Goal: Task Accomplishment & Management: Complete application form

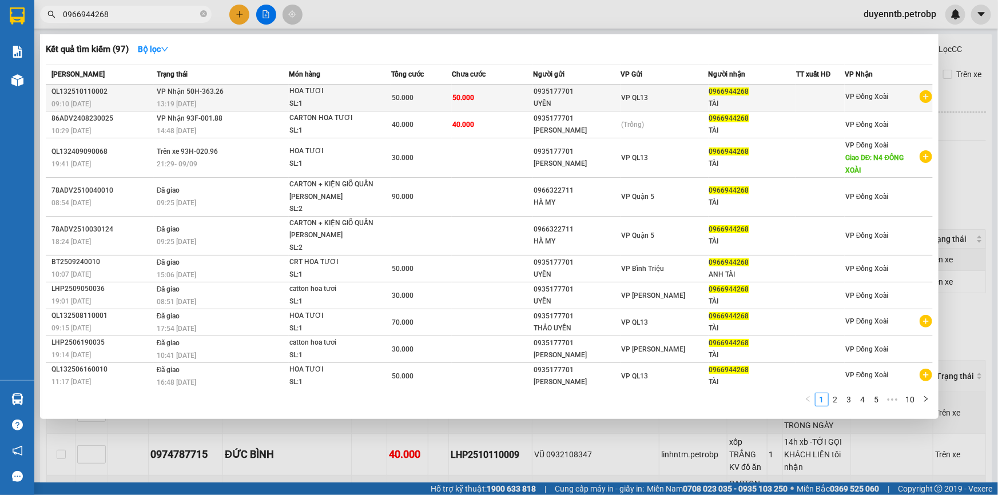
type input "0966944268"
click at [113, 98] on div "09:10 - 11/10" at bounding box center [102, 104] width 102 height 13
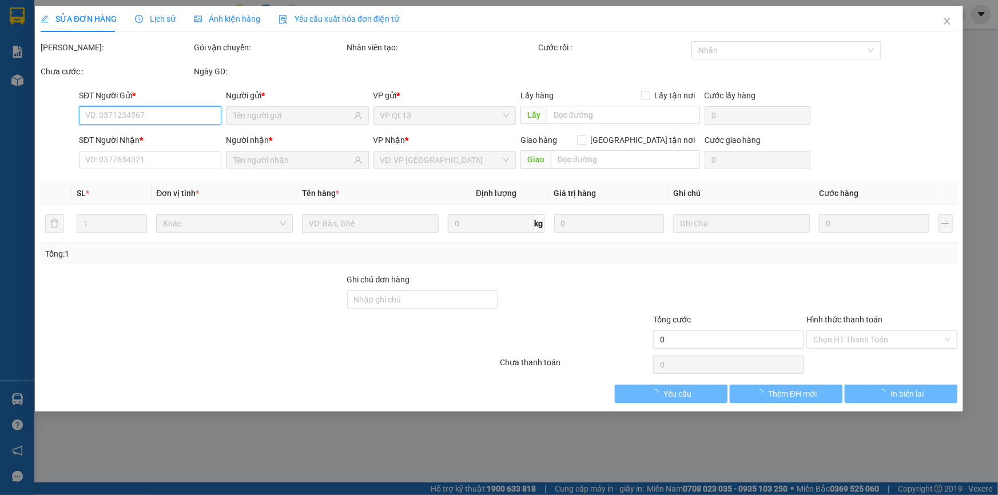
type input "0935177701"
type input "0966944268"
type input "50.000"
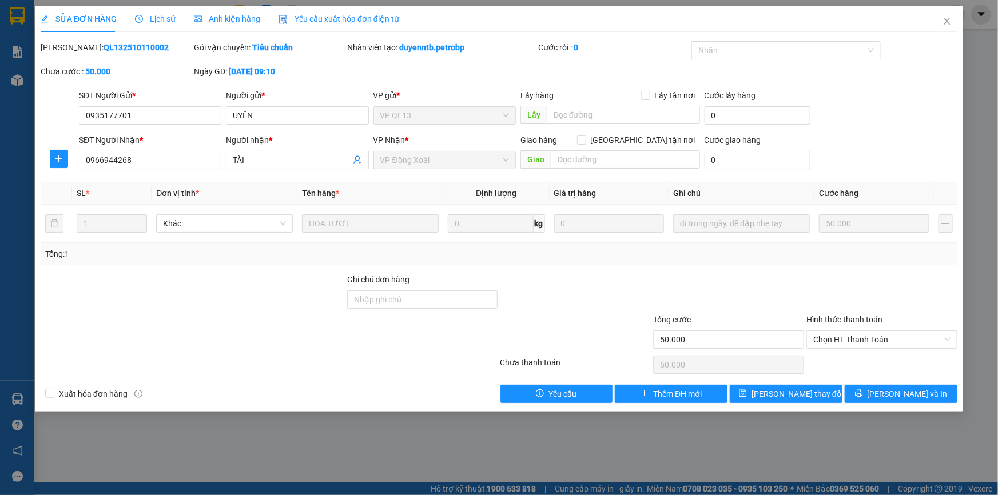
click at [154, 18] on span "Lịch sử" at bounding box center [155, 18] width 41 height 9
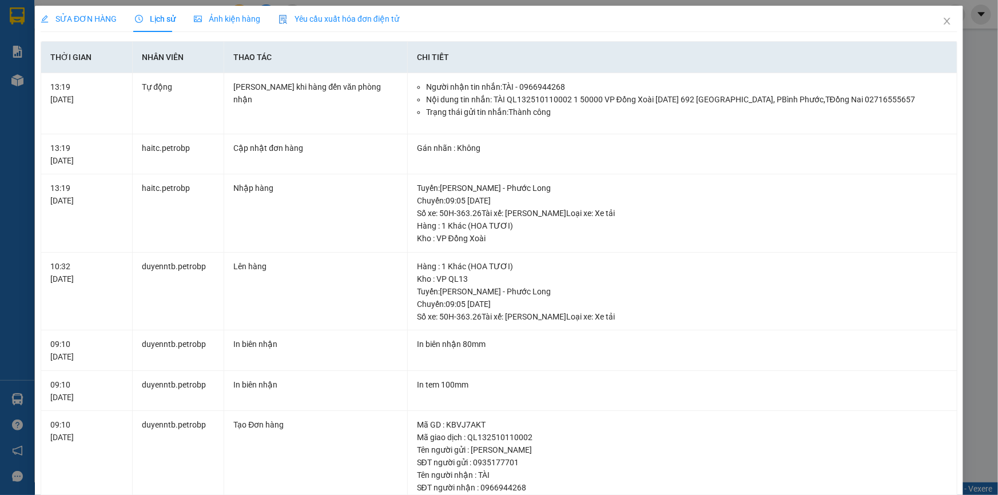
click at [30, 97] on div "SỬA ĐƠN HÀNG Lịch sử Ảnh kiện hàng Yêu cầu xuất hóa đơn điện tử Total Paid Fee …" at bounding box center [499, 247] width 998 height 495
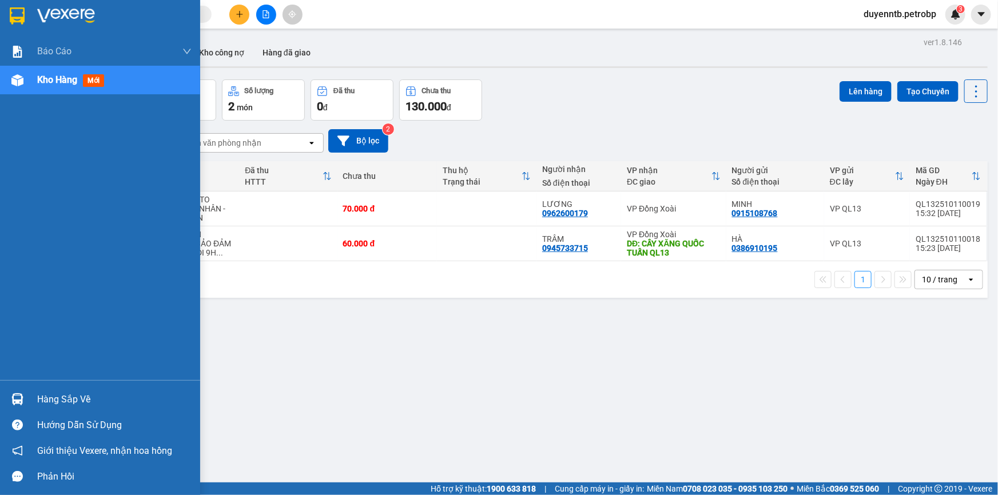
click at [42, 78] on span "Kho hàng" at bounding box center [57, 79] width 40 height 11
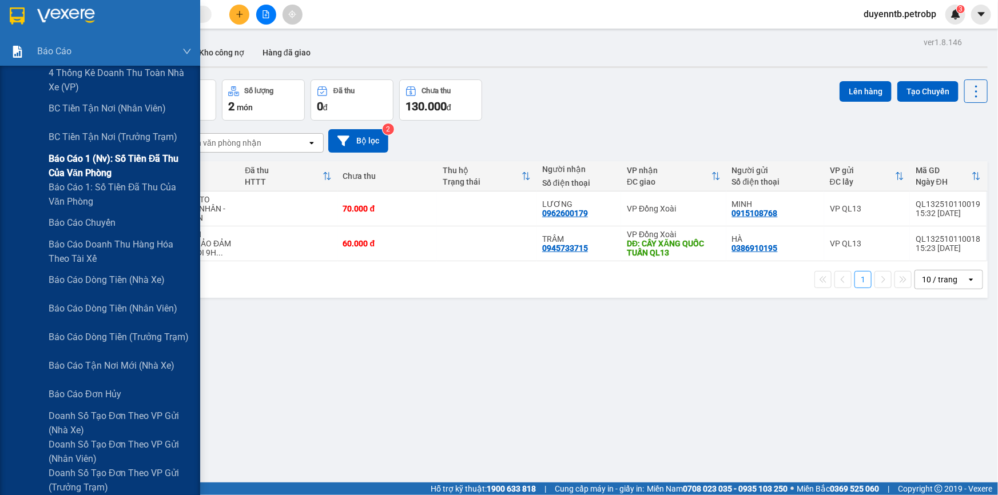
click at [92, 160] on span "Báo cáo 1 (nv): Số tiền đã thu của văn phòng" at bounding box center [120, 166] width 143 height 29
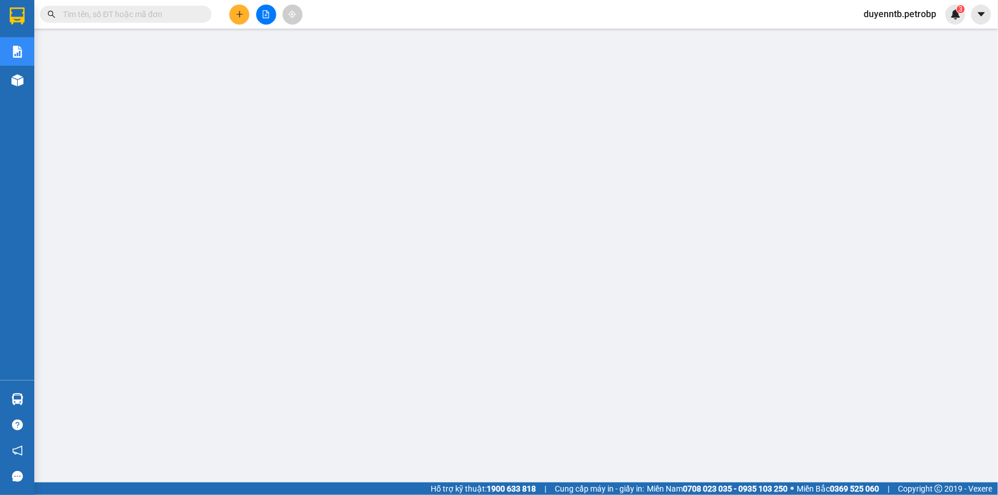
click at [234, 21] on button at bounding box center [239, 15] width 20 height 20
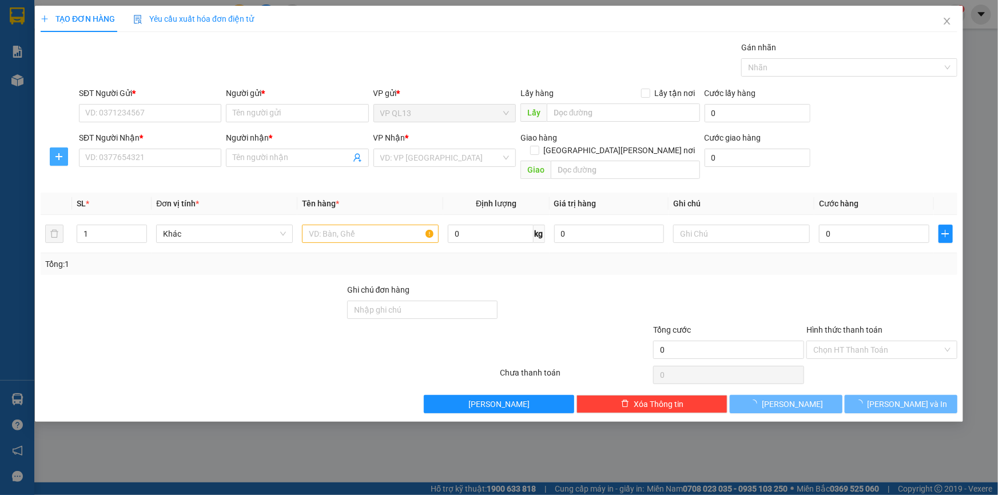
click at [61, 157] on icon "plus" at bounding box center [58, 156] width 9 height 9
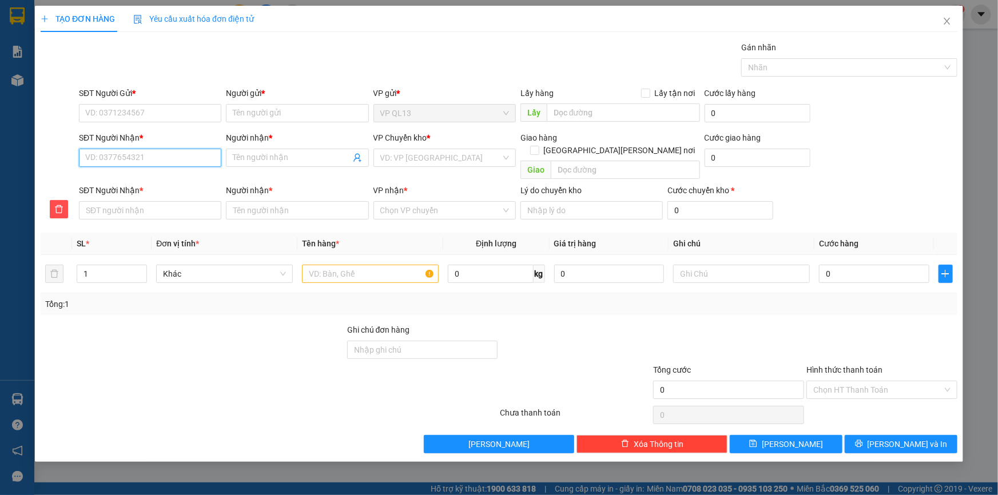
click at [134, 158] on input "SĐT Người Nhận *" at bounding box center [150, 158] width 142 height 18
type input "0"
type input "09"
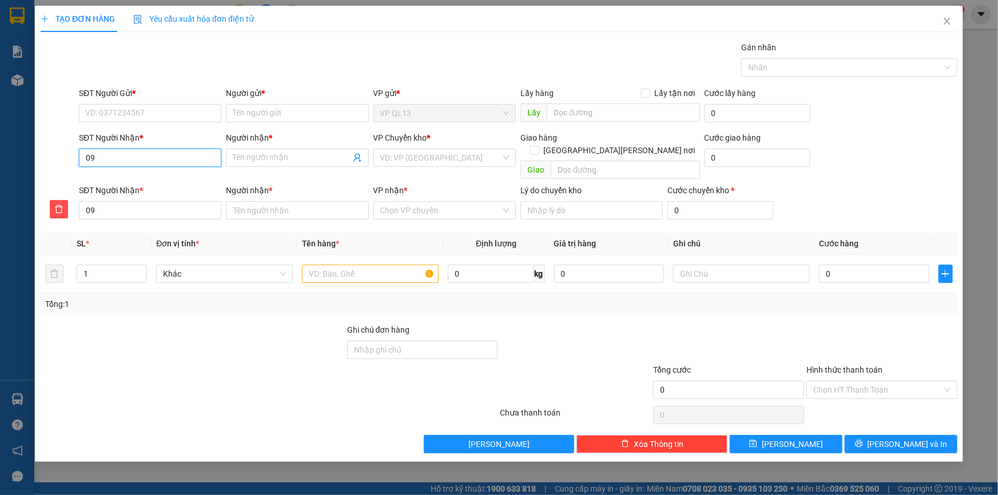
type input "094"
type input "0946"
type input "09462"
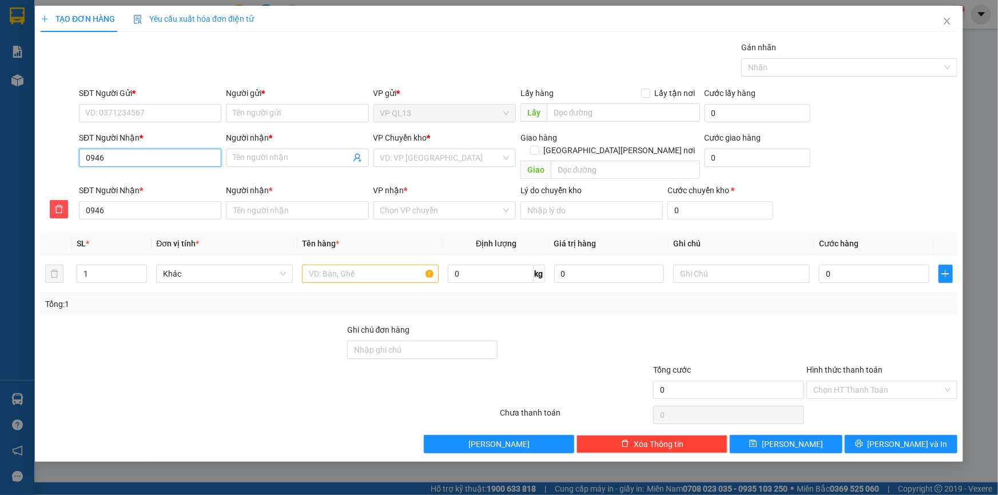
type input "09462"
type input "094624"
type input "0946247"
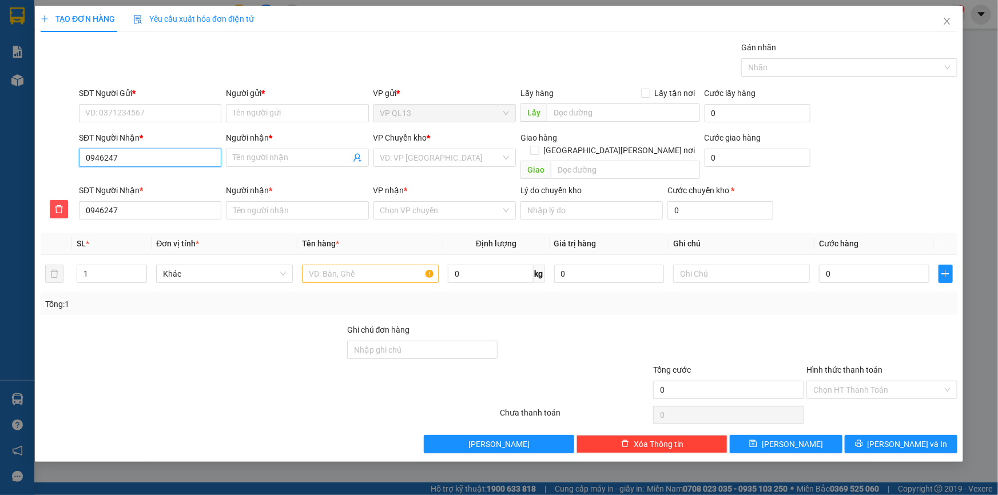
type input "09462471"
type input "094624714"
type input "0946247142"
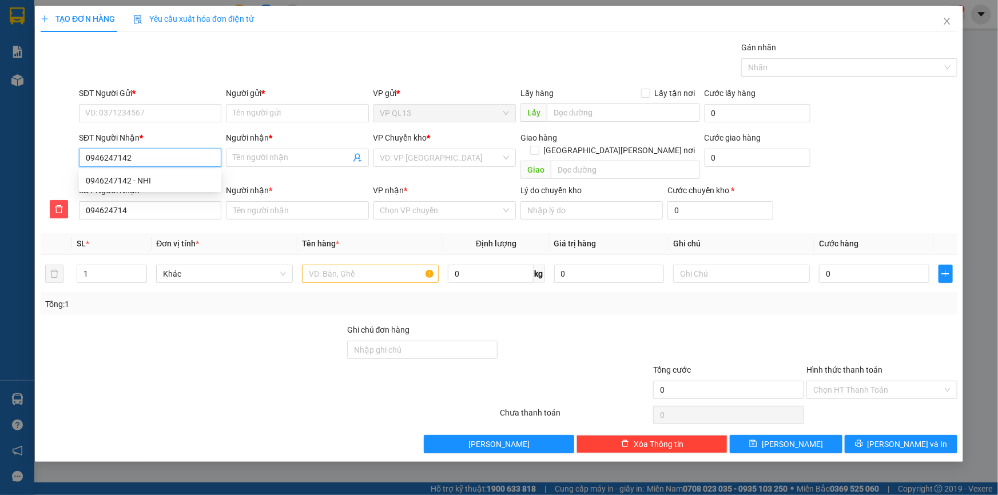
type input "0946247142"
click at [109, 183] on div "0946247142 - NHI" at bounding box center [150, 180] width 129 height 13
type input "NHI"
type input "30.000"
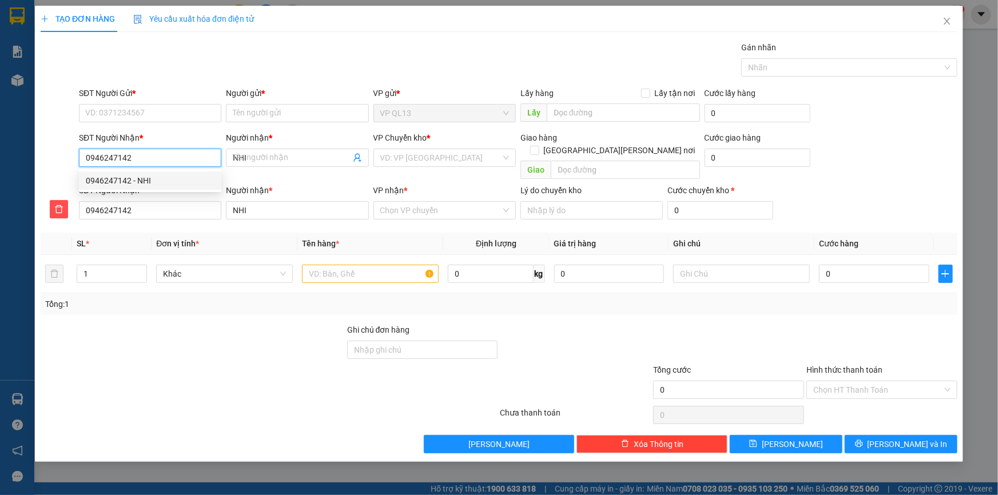
type input "30.000"
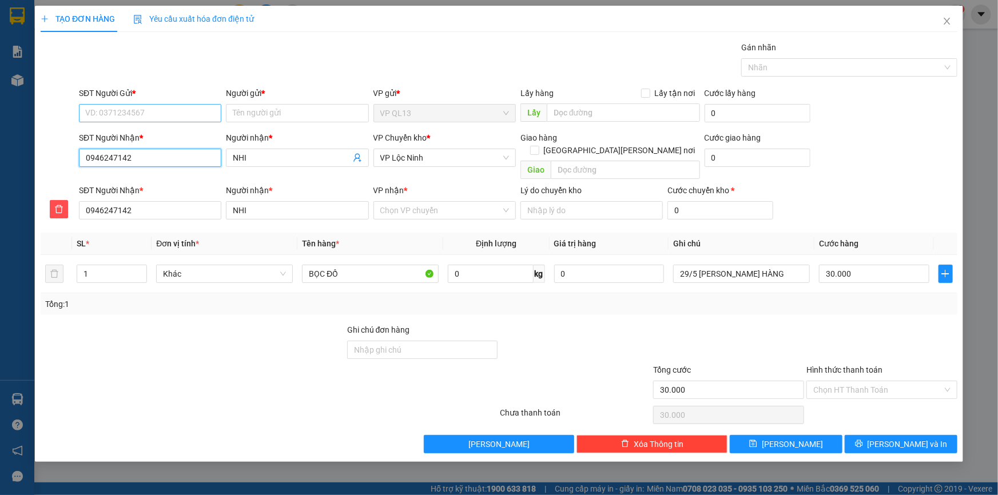
type input "0946247142"
click at [159, 109] on input "SĐT Người Gửi *" at bounding box center [150, 113] width 142 height 18
click at [146, 132] on div "0934772624 - TÚ" at bounding box center [150, 136] width 129 height 13
type input "0934772624"
type input "TÚ"
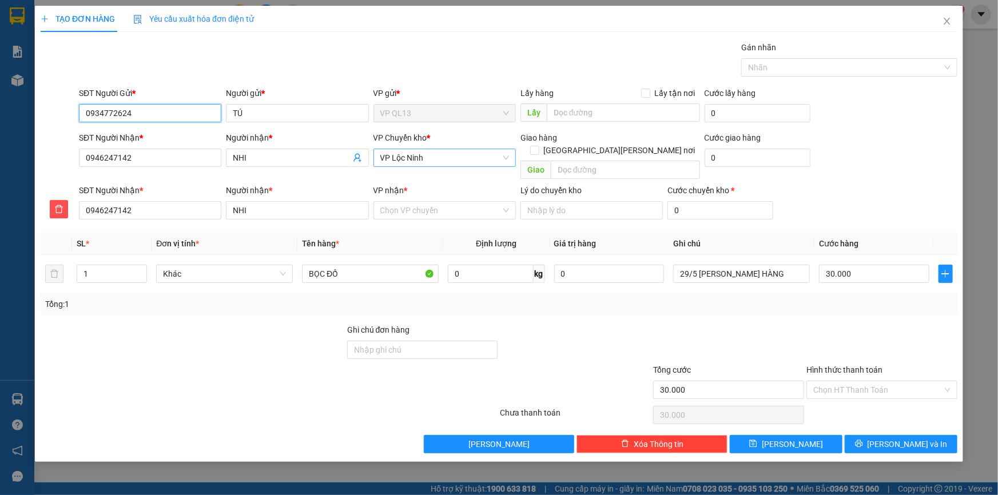
click at [429, 162] on span "VP Lộc Ninh" at bounding box center [444, 157] width 129 height 17
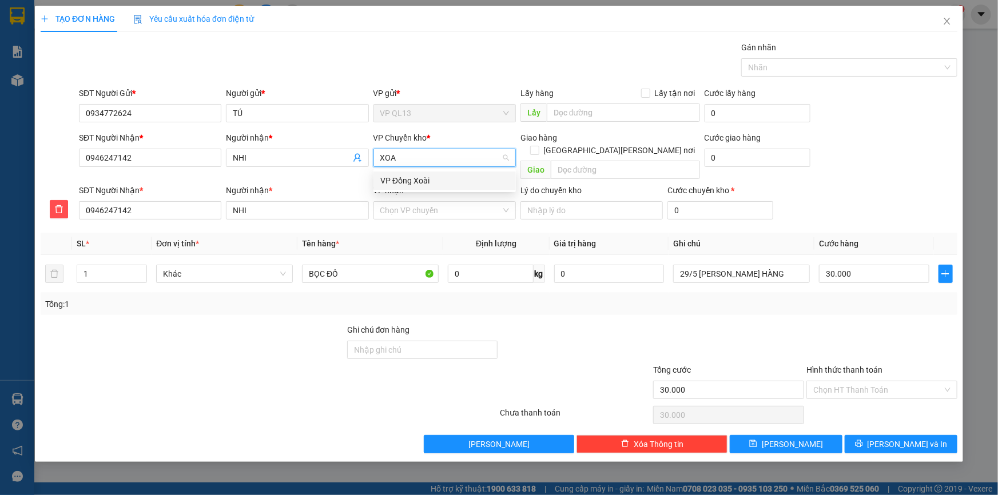
type input "XOAI"
click at [426, 181] on div "VP Đồng Xoài" at bounding box center [444, 180] width 129 height 13
click at [450, 202] on input "VP nhận *" at bounding box center [440, 210] width 121 height 17
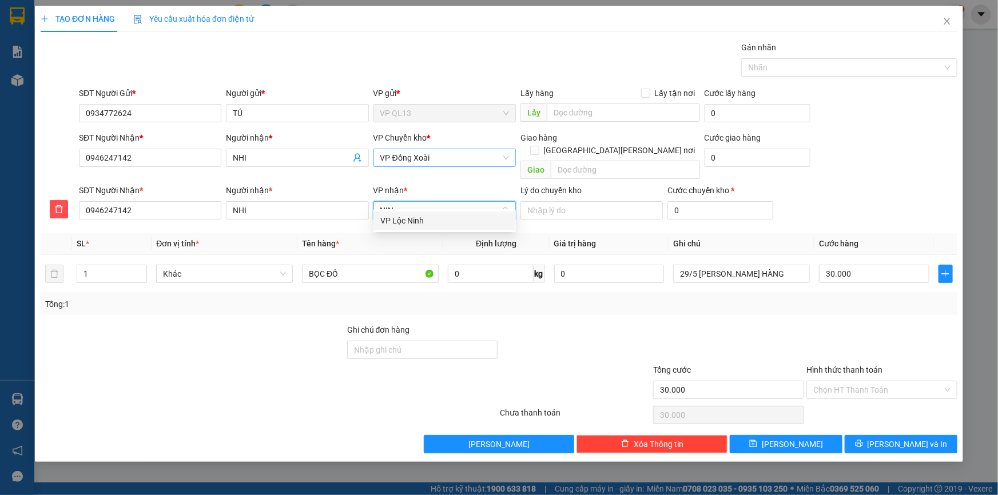
type input "NINH"
click at [448, 226] on div "VP Lộc Ninh" at bounding box center [444, 220] width 129 height 13
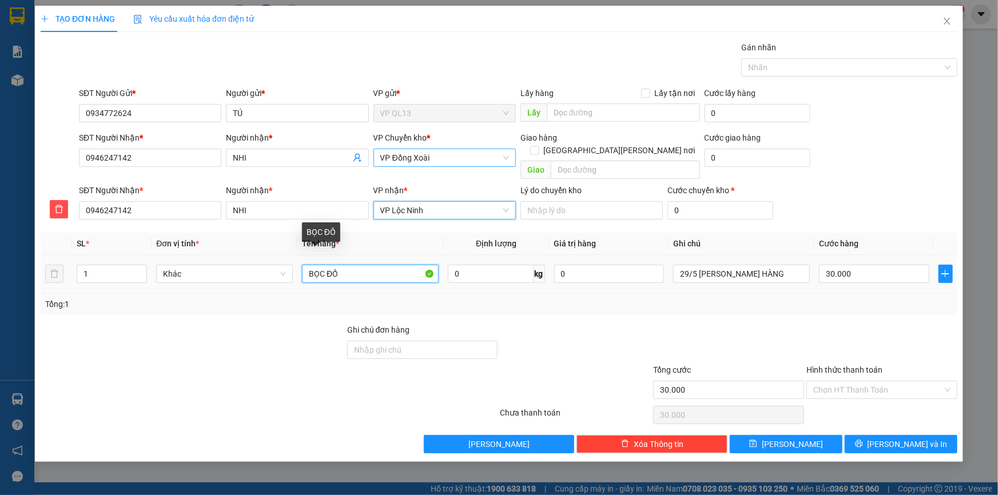
click at [349, 265] on input "BỌC ĐỒ" at bounding box center [370, 274] width 137 height 18
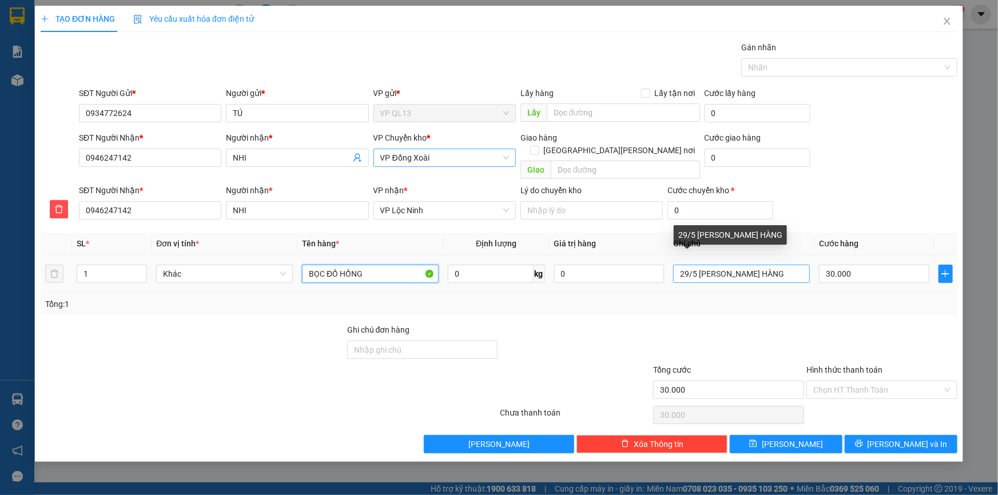
type input "BỌC ĐỒ HỒNG"
click at [729, 267] on input "29/5 [PERSON_NAME] HÀNG" at bounding box center [741, 274] width 137 height 18
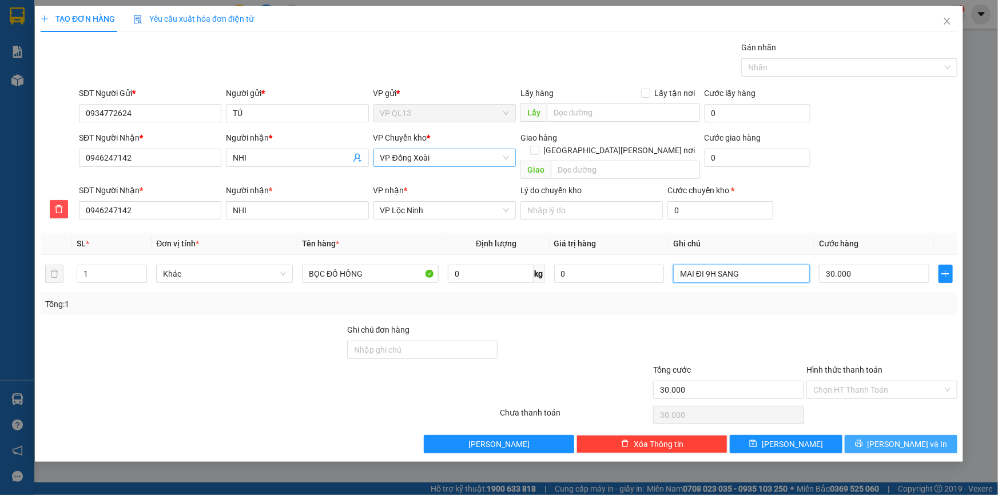
type input "MAI ĐI 9H SANG"
click at [899, 439] on button "[PERSON_NAME] và In" at bounding box center [901, 444] width 113 height 18
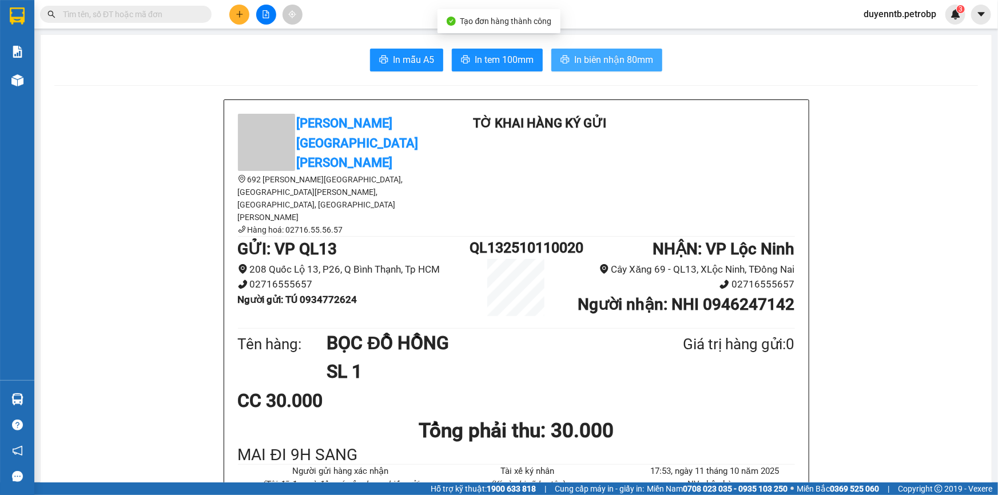
click at [561, 57] on icon "printer" at bounding box center [565, 59] width 9 height 9
click at [630, 61] on span "In biên nhận 80mm" at bounding box center [613, 60] width 79 height 14
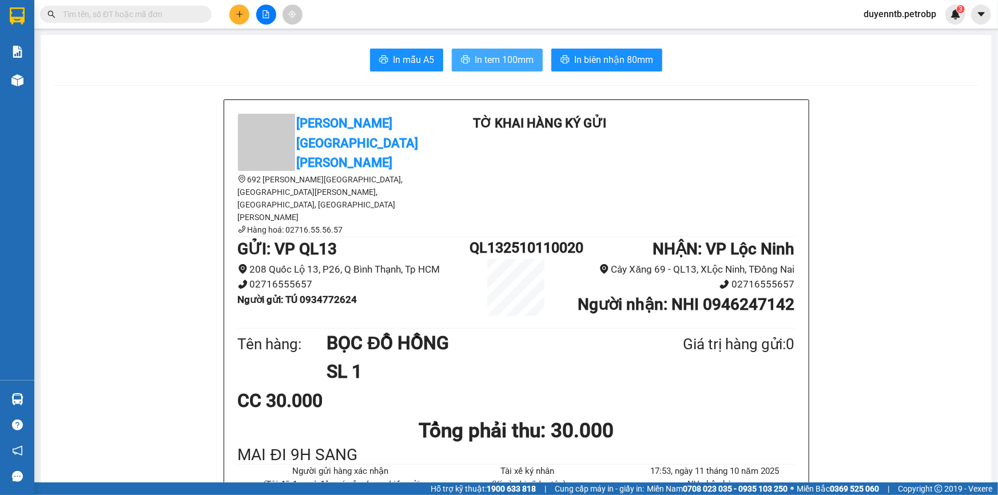
click at [491, 61] on span "In tem 100mm" at bounding box center [504, 60] width 59 height 14
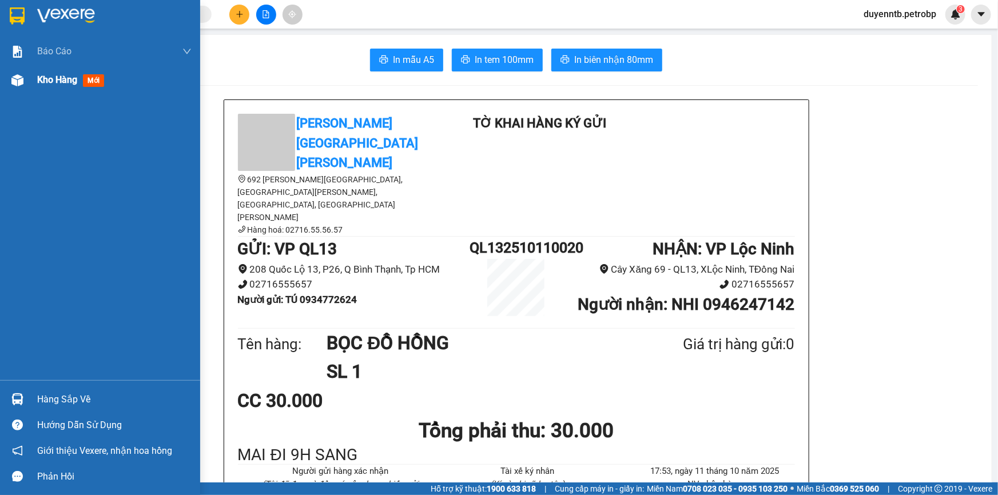
click at [29, 77] on div "Kho hàng mới" at bounding box center [100, 80] width 200 height 29
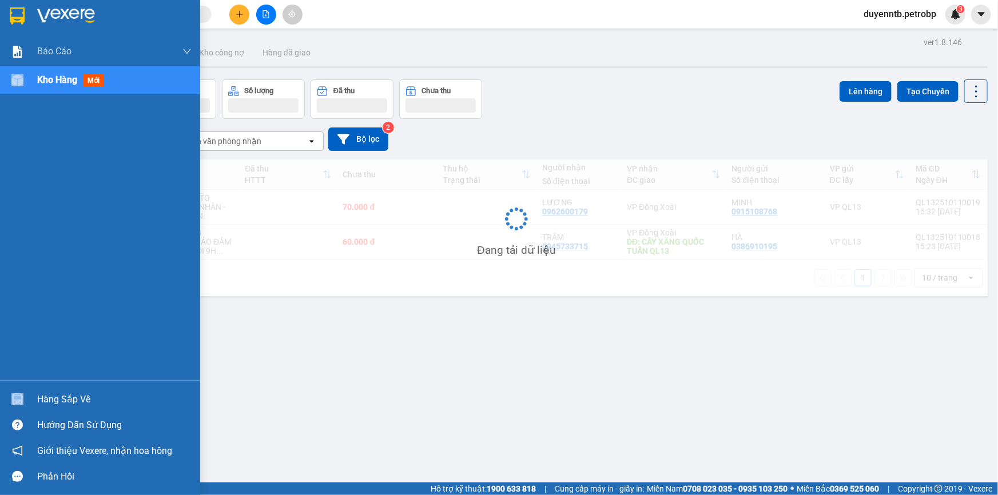
click at [30, 77] on div "Kho hàng mới" at bounding box center [100, 80] width 200 height 29
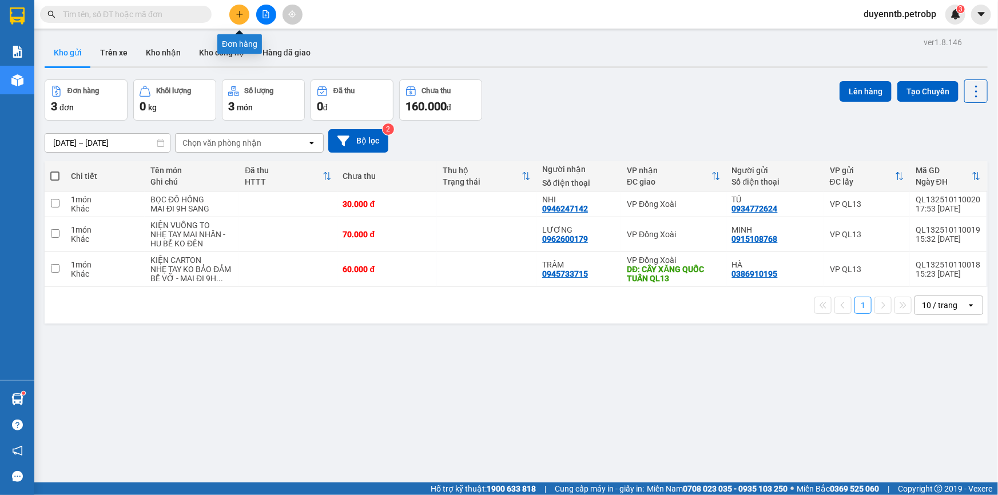
click at [234, 17] on button at bounding box center [239, 15] width 20 height 20
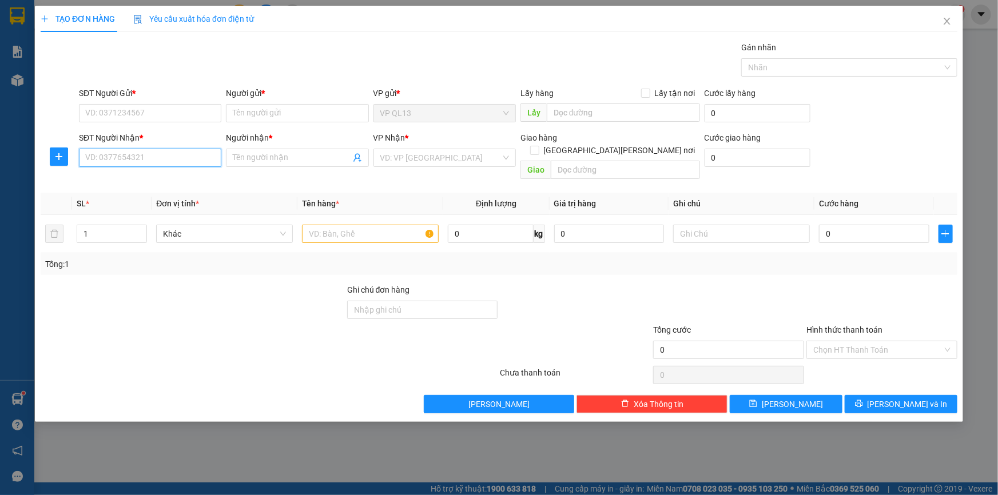
click at [156, 161] on input "SĐT Người Nhận *" at bounding box center [150, 158] width 142 height 18
type input "0393333653"
click at [256, 161] on input "Người nhận *" at bounding box center [291, 158] width 117 height 13
drag, startPoint x: 140, startPoint y: 161, endPoint x: 92, endPoint y: 158, distance: 48.1
click at [92, 158] on input "0393333653" at bounding box center [150, 158] width 142 height 18
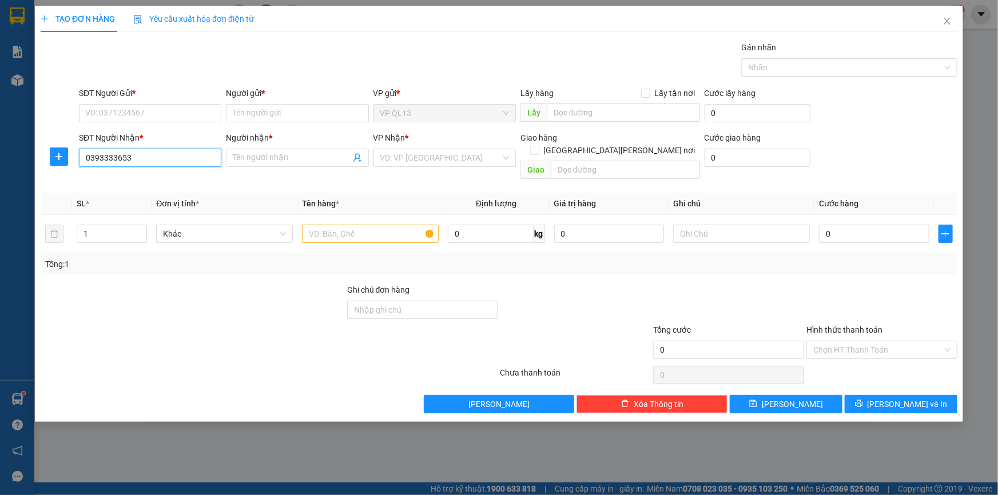
click at [158, 158] on input "0393333653" at bounding box center [150, 158] width 142 height 18
drag, startPoint x: 147, startPoint y: 158, endPoint x: 77, endPoint y: 152, distance: 70.1
click at [77, 152] on div "SĐT Người [PERSON_NAME] * 0393333653 0393333653" at bounding box center [150, 158] width 147 height 53
type input "0393333653"
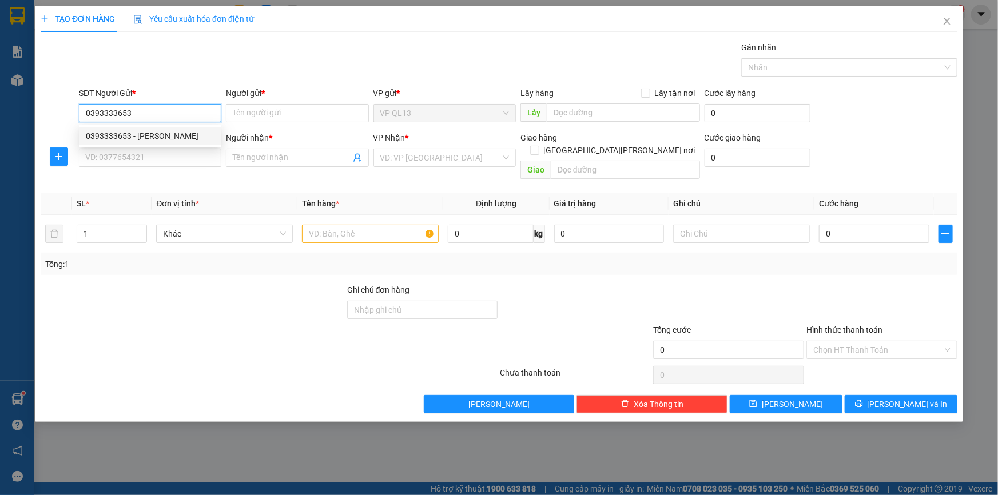
click at [156, 138] on div "0393333653 - [PERSON_NAME]" at bounding box center [150, 136] width 129 height 13
type input "C HỒNG"
type input "0966303500"
type input "A BẮC"
type input "30.000"
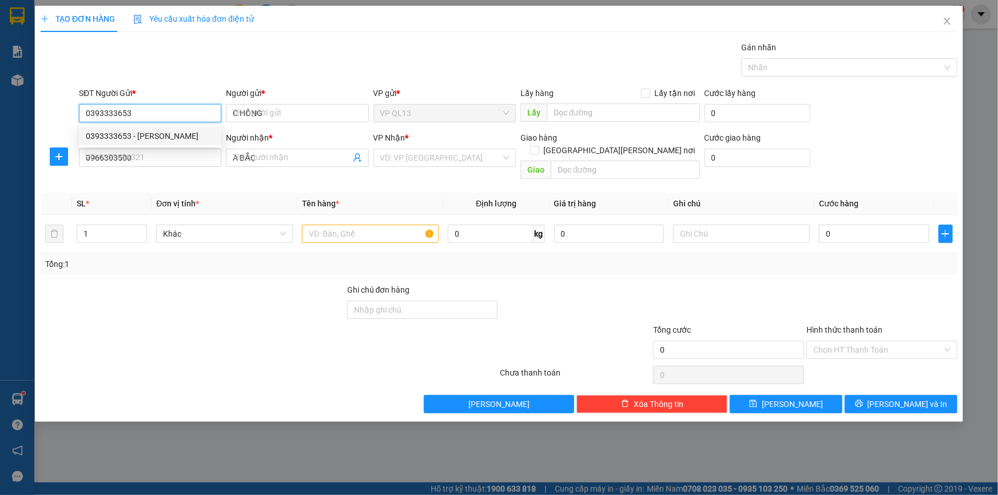
type input "30.000"
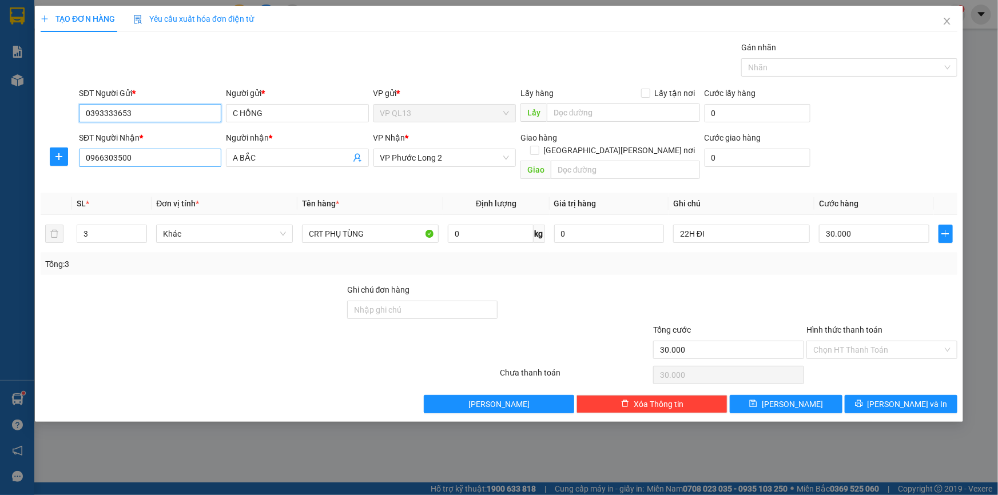
type input "0393333653"
click at [154, 160] on input "0966303500" at bounding box center [150, 158] width 142 height 18
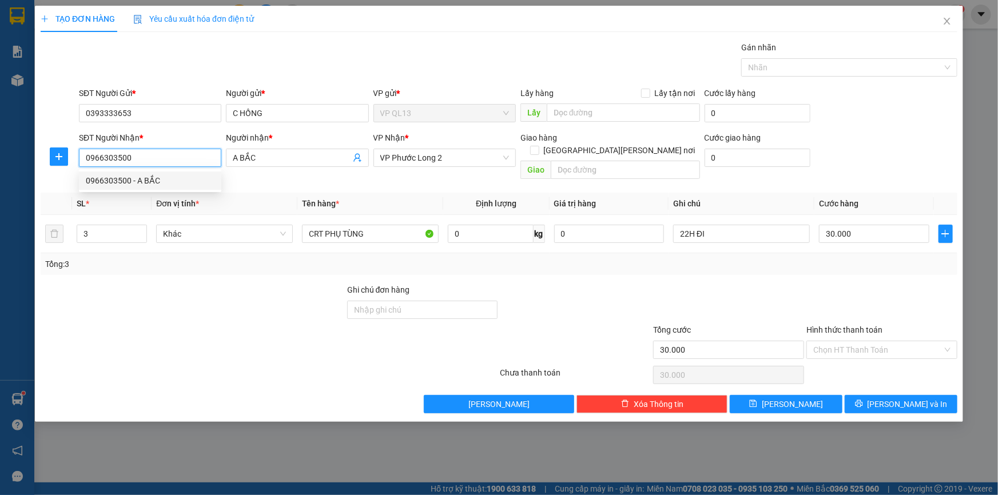
click at [154, 160] on input "0966303500" at bounding box center [150, 158] width 142 height 18
click at [137, 177] on div "0914307343 - [PERSON_NAME]" at bounding box center [150, 180] width 129 height 13
type input "0914307343"
type input "LƯƠNG"
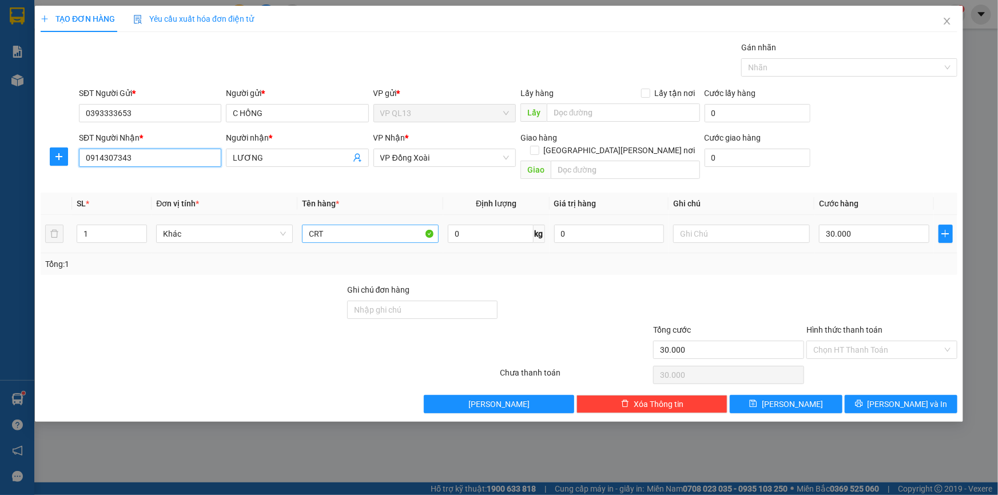
type input "0914307343"
click at [371, 225] on input "CRT" at bounding box center [370, 234] width 137 height 18
type input "CRT CHỮ NHẬT"
click at [715, 225] on input "text" at bounding box center [741, 234] width 137 height 18
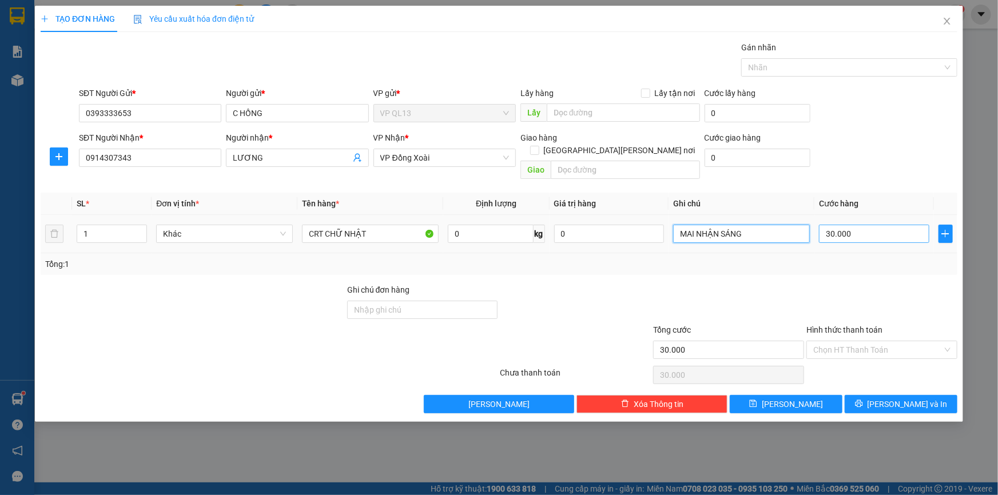
type input "MAI NHẬN SÁNG"
click at [828, 225] on input "30.000" at bounding box center [874, 234] width 110 height 18
type input "5"
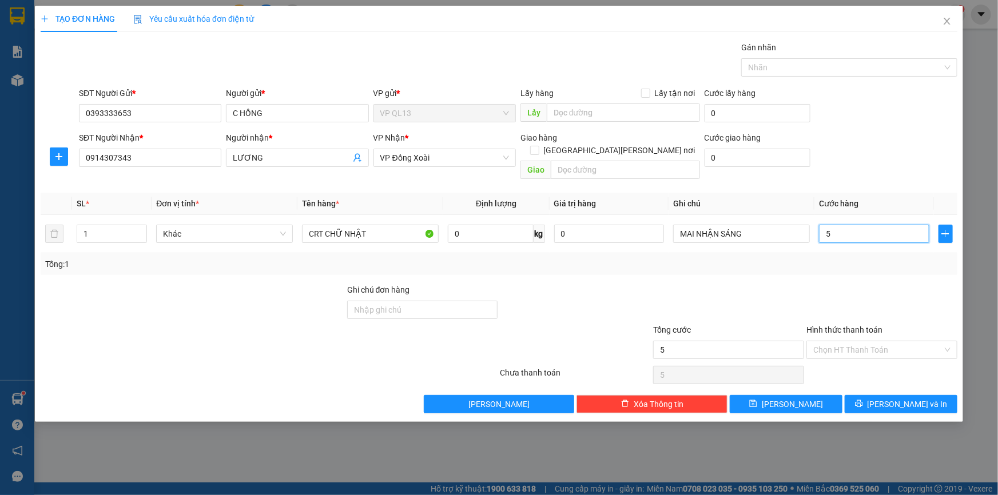
type input "50"
type input "500"
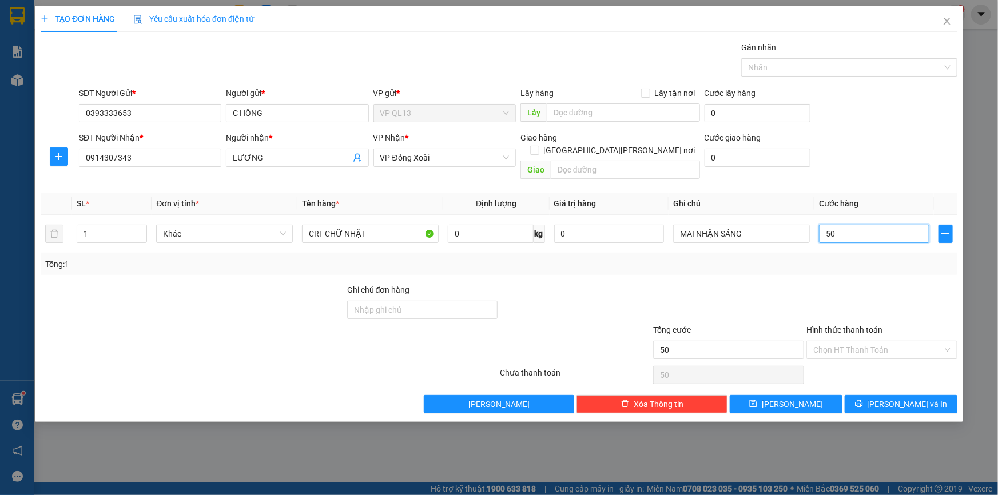
type input "500"
type input "5.000"
type input "50.000"
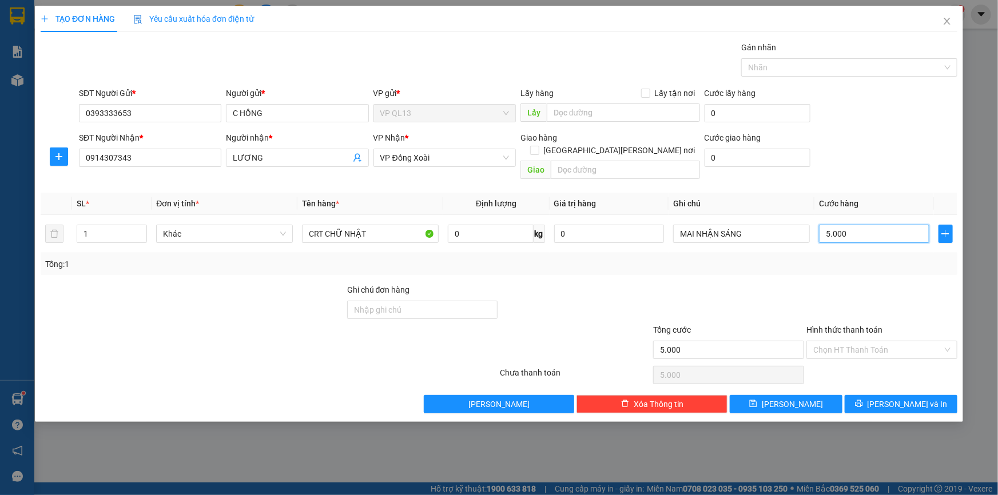
type input "50.000"
click at [831, 225] on input "50.000" at bounding box center [874, 234] width 110 height 18
click at [859, 225] on input "50.000" at bounding box center [874, 234] width 110 height 18
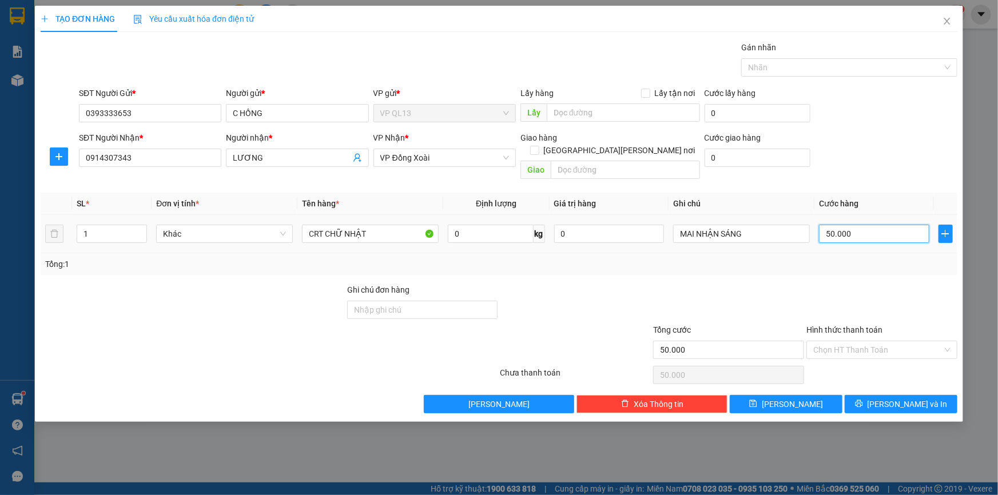
click at [859, 225] on input "50.000" at bounding box center [874, 234] width 110 height 18
type input "4"
type input "40"
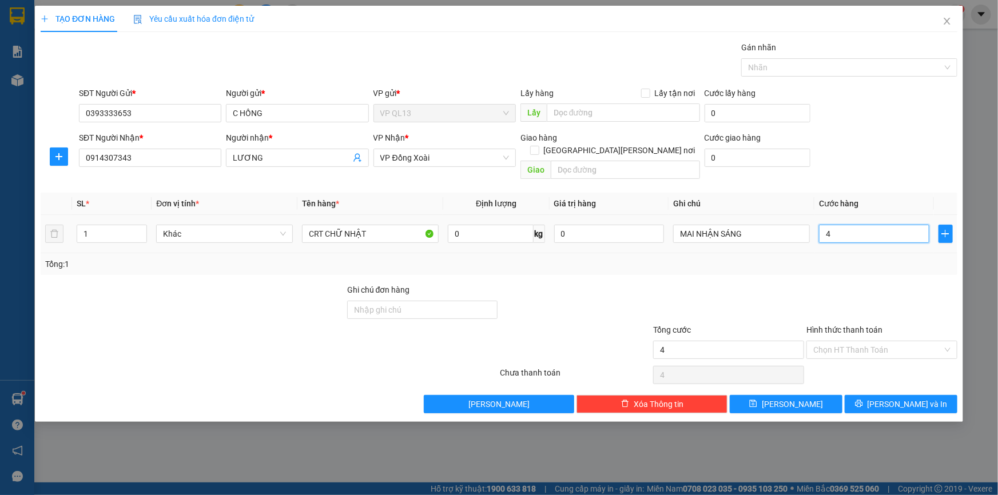
type input "40"
type input "400"
type input "4.000"
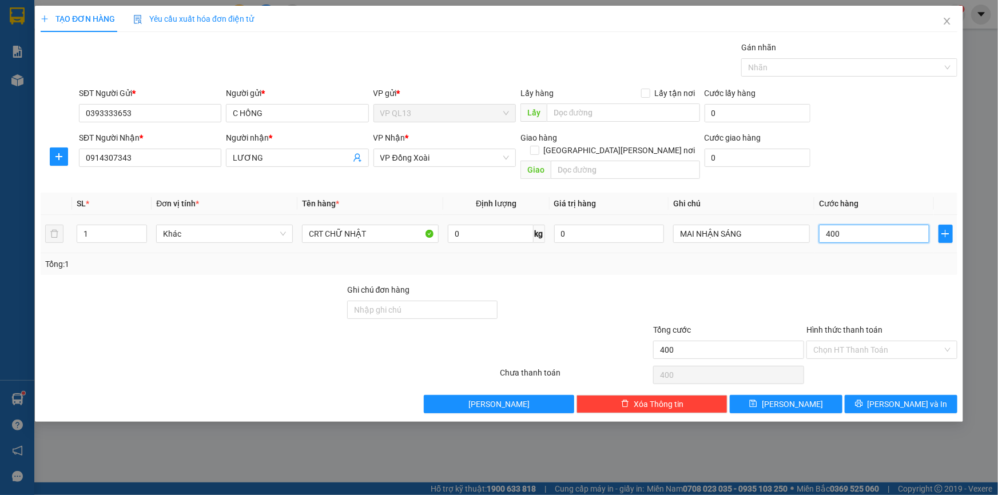
type input "4.000"
type input "40.000"
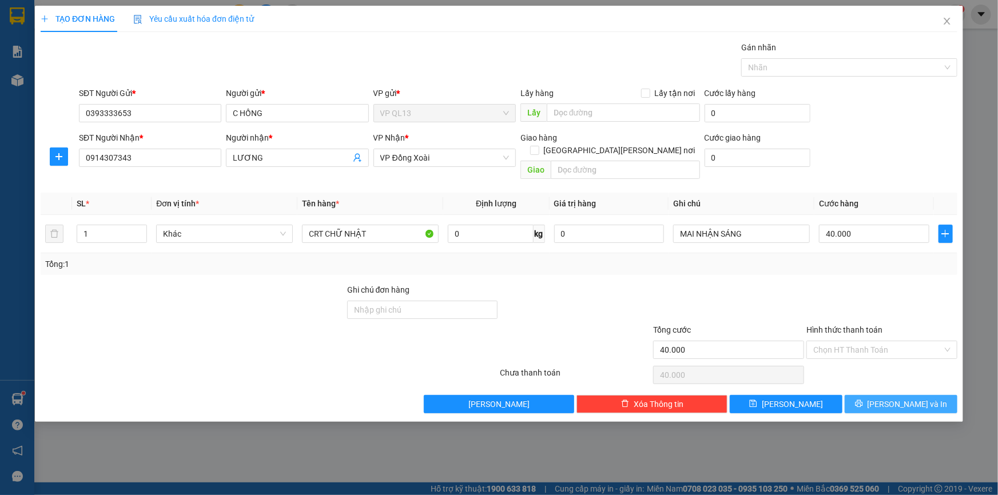
click at [880, 396] on button "[PERSON_NAME] và In" at bounding box center [901, 404] width 113 height 18
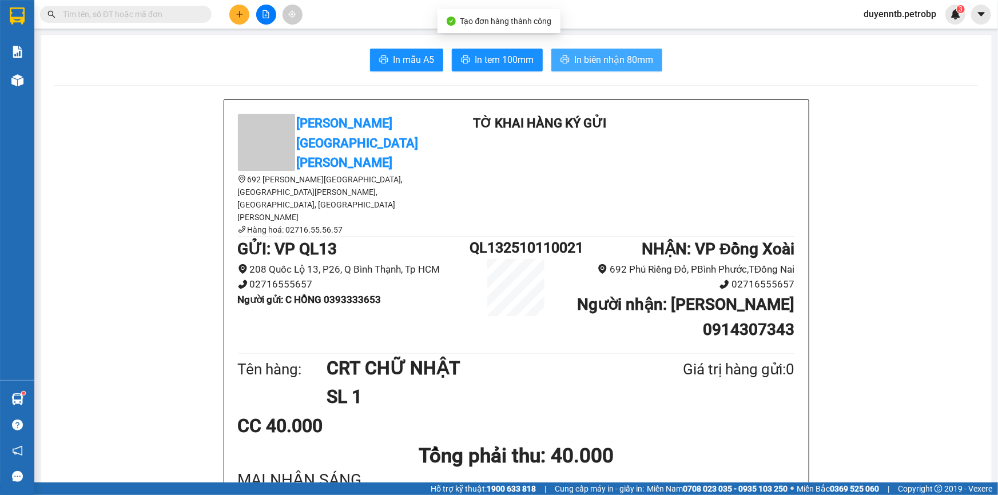
click at [593, 59] on span "In biên nhận 80mm" at bounding box center [613, 60] width 79 height 14
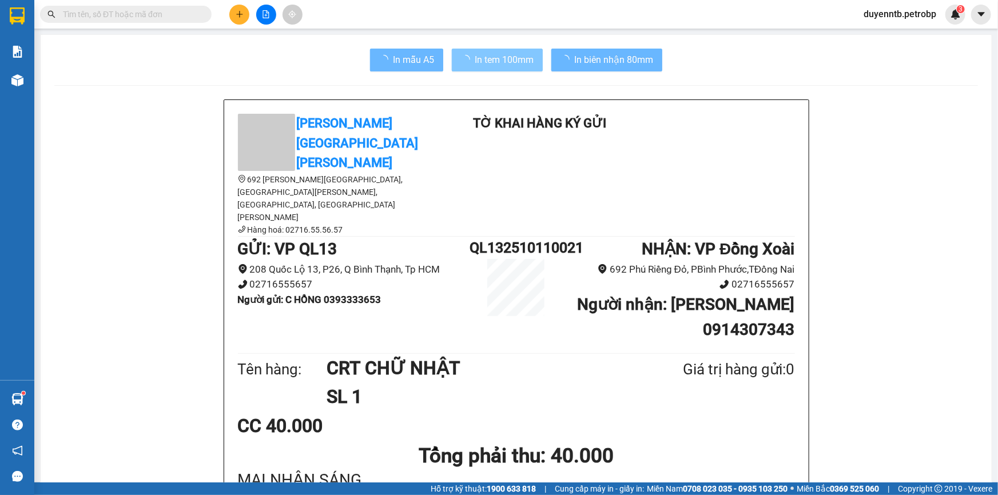
click at [522, 51] on button "In tem 100mm" at bounding box center [497, 60] width 91 height 23
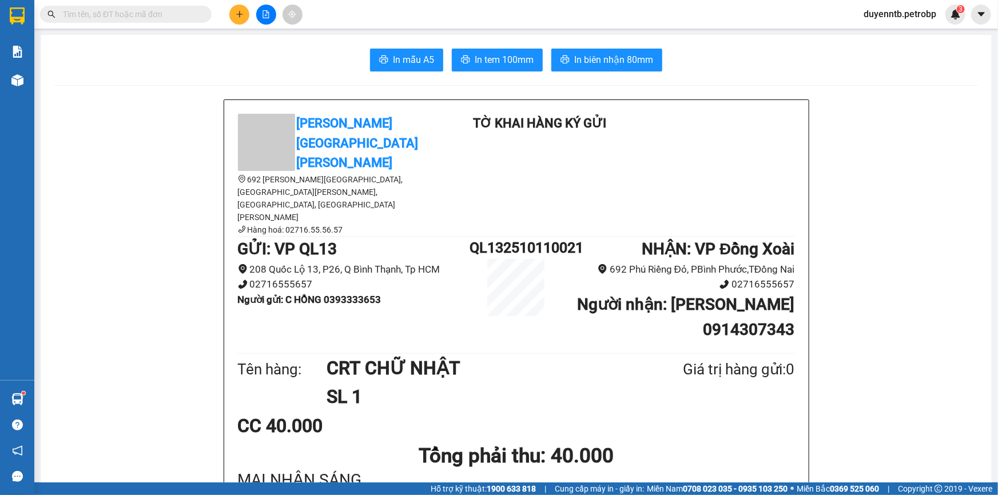
click at [238, 13] on icon "plus" at bounding box center [240, 14] width 8 height 8
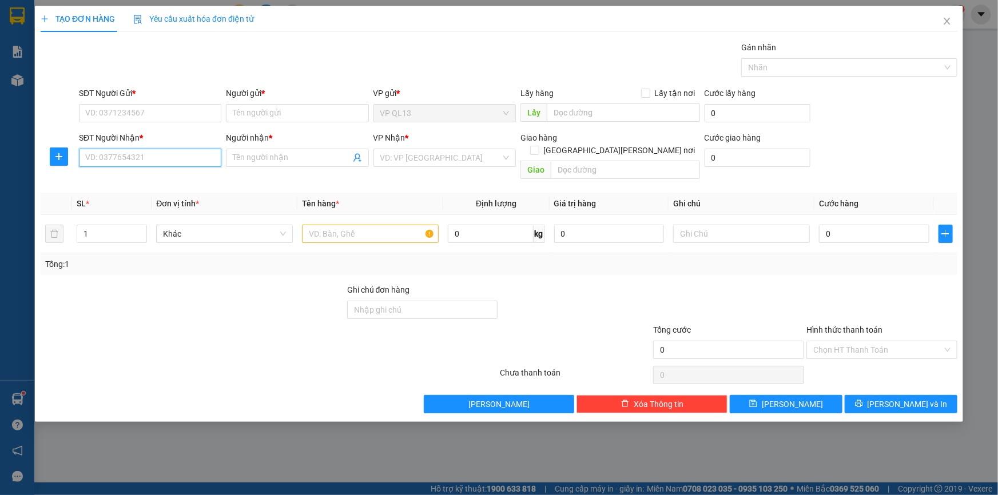
drag, startPoint x: 153, startPoint y: 158, endPoint x: 507, endPoint y: 6, distance: 385.1
click at [154, 157] on input "SĐT Người Nhận *" at bounding box center [150, 158] width 142 height 18
click at [92, 178] on div "0989932727 - [PERSON_NAME]" at bounding box center [150, 180] width 129 height 13
type input "0989932727"
type input "NHÂN"
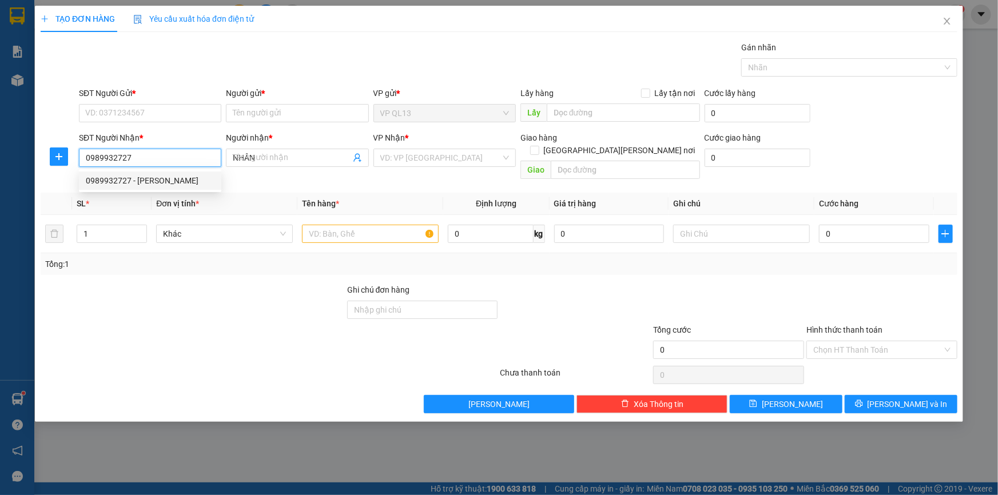
type input "40.000"
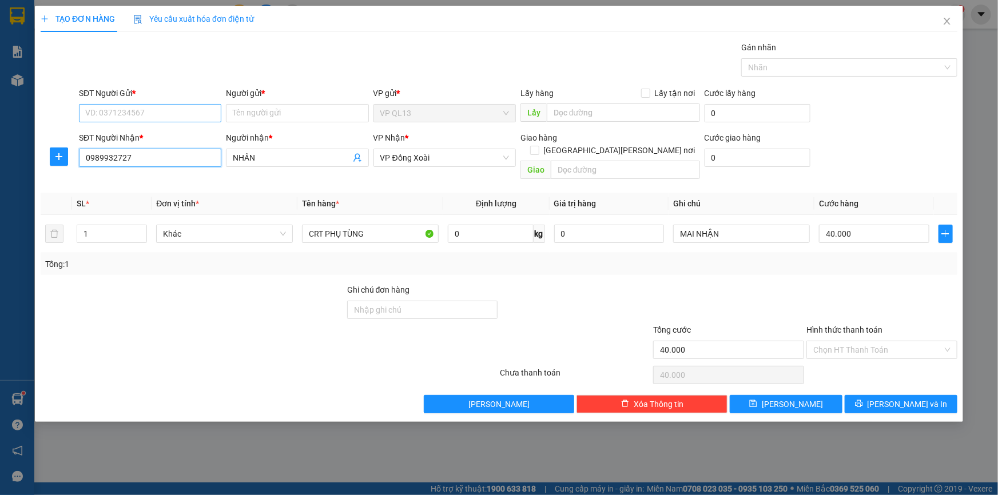
type input "0989932727"
click at [142, 111] on input "SĐT Người Gửi *" at bounding box center [150, 113] width 142 height 18
click at [132, 139] on div "0933333653 - HỒNG" at bounding box center [150, 136] width 129 height 13
type input "0933333653"
type input "HỒNG"
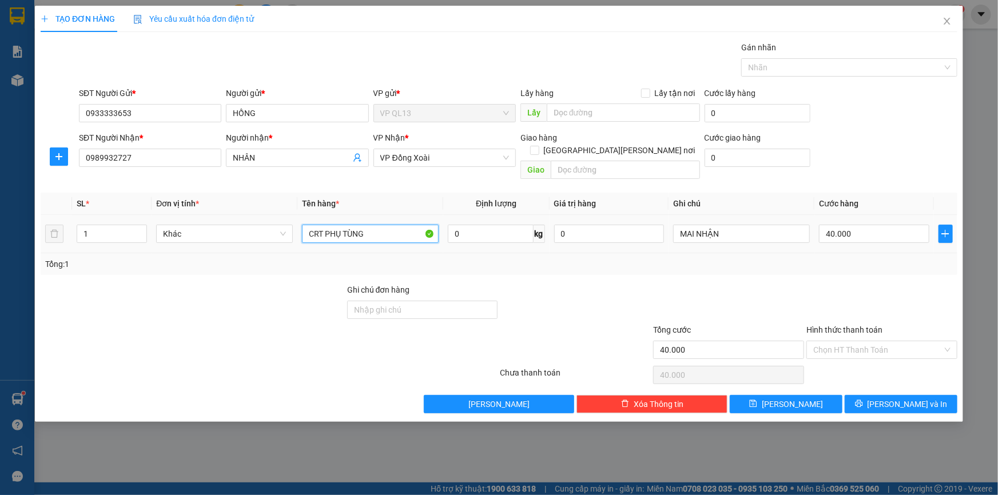
click at [388, 225] on input "CRT PHỤ TÙNG" at bounding box center [370, 234] width 137 height 18
click at [844, 225] on input "40.000" at bounding box center [874, 234] width 110 height 18
type input "3"
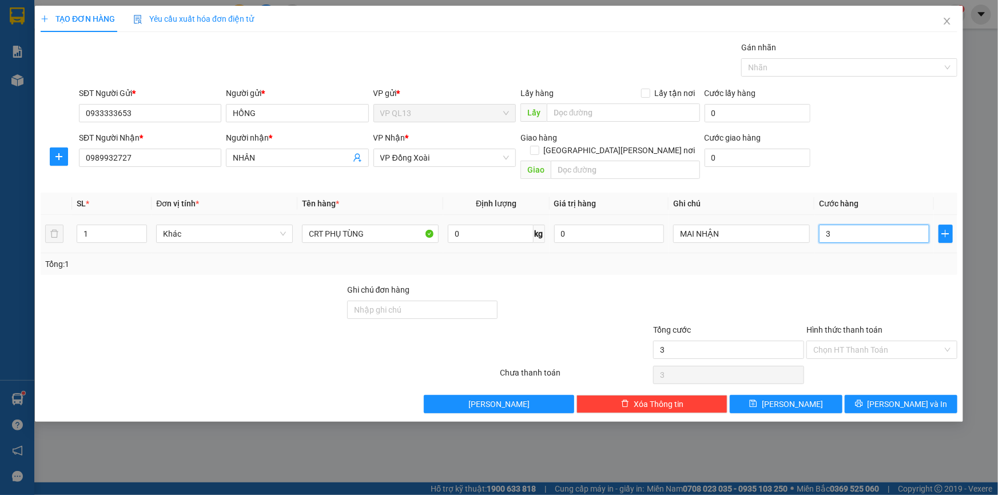
type input "30"
type input "30.000"
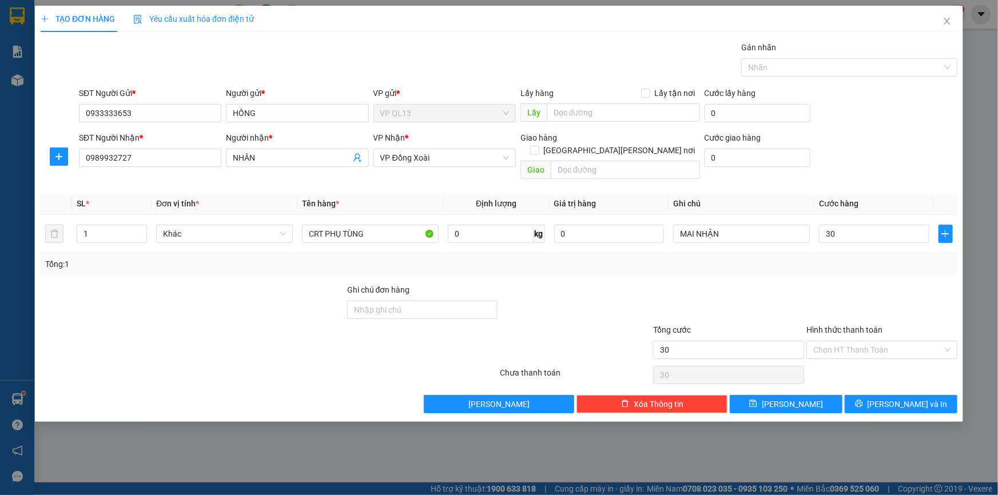
type input "30.000"
click at [921, 164] on div "SĐT Người [PERSON_NAME] * 0989932727 Người [PERSON_NAME] * [PERSON_NAME] [PERSO…" at bounding box center [518, 158] width 883 height 53
click at [916, 398] on span "[PERSON_NAME] và In" at bounding box center [908, 404] width 80 height 13
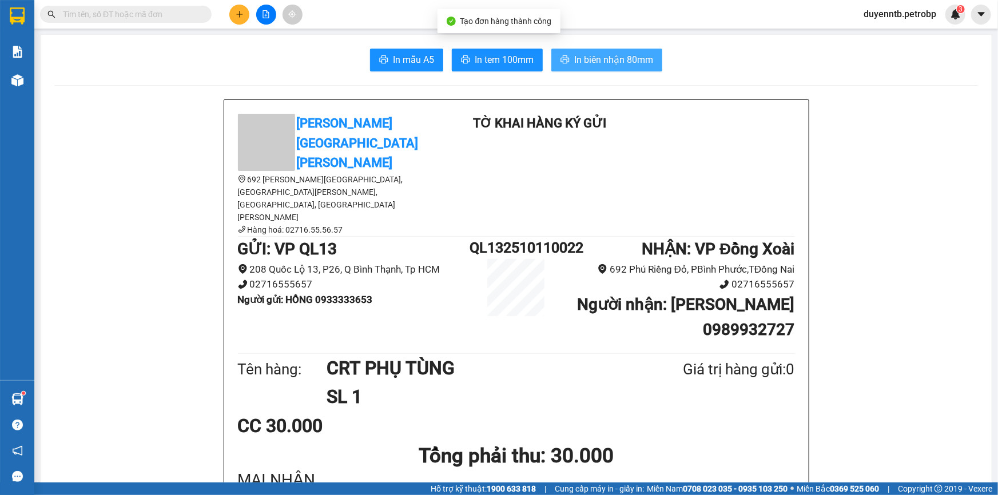
click at [641, 62] on span "In biên nhận 80mm" at bounding box center [613, 60] width 79 height 14
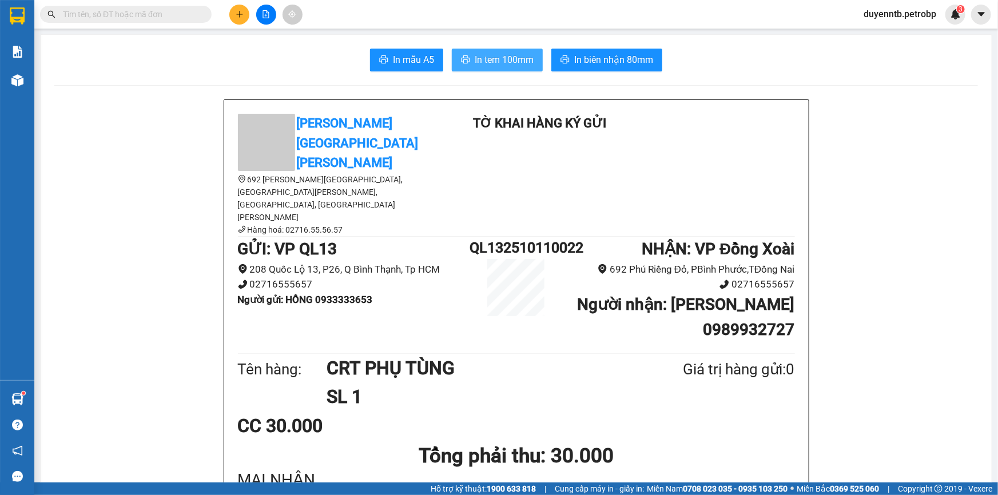
click at [506, 64] on span "In tem 100mm" at bounding box center [504, 60] width 59 height 14
click at [236, 7] on button at bounding box center [239, 15] width 20 height 20
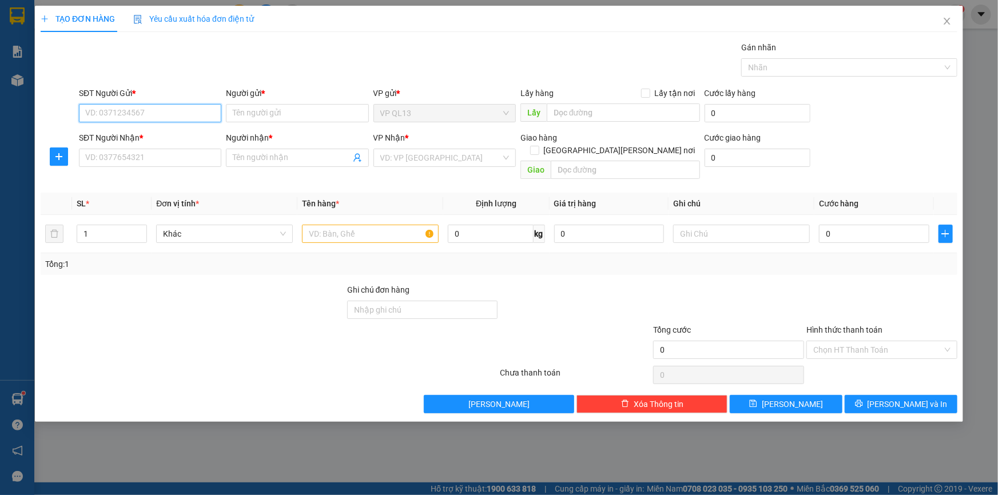
click at [154, 113] on input "SĐT Người Gửi *" at bounding box center [150, 113] width 142 height 18
click at [109, 137] on div "0933333653 - HỒNG" at bounding box center [150, 136] width 129 height 13
type input "0933333653"
type input "HỒNG"
type input "0989932727"
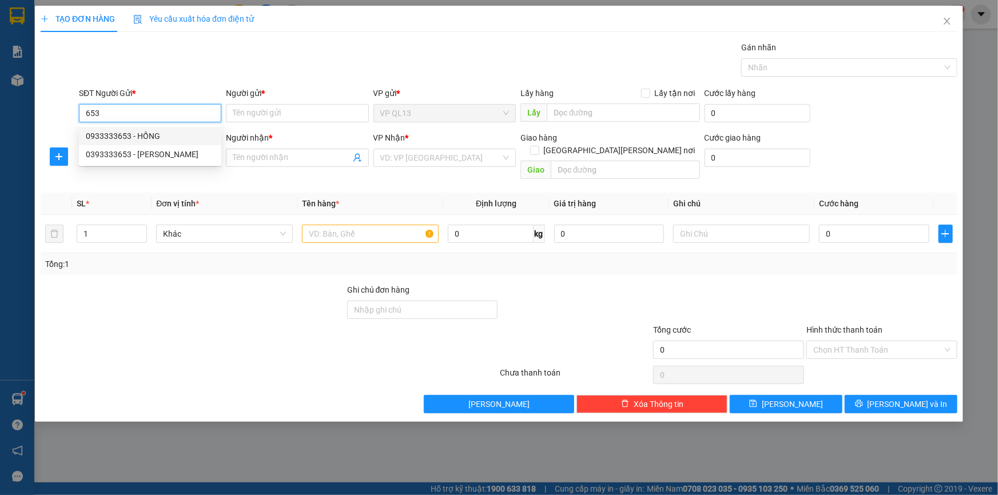
type input "NHÂN"
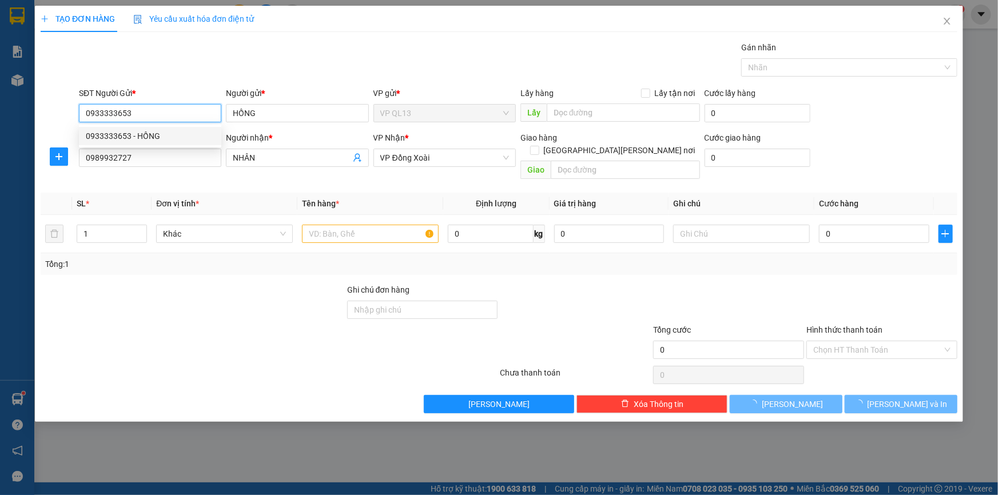
type input "30.000"
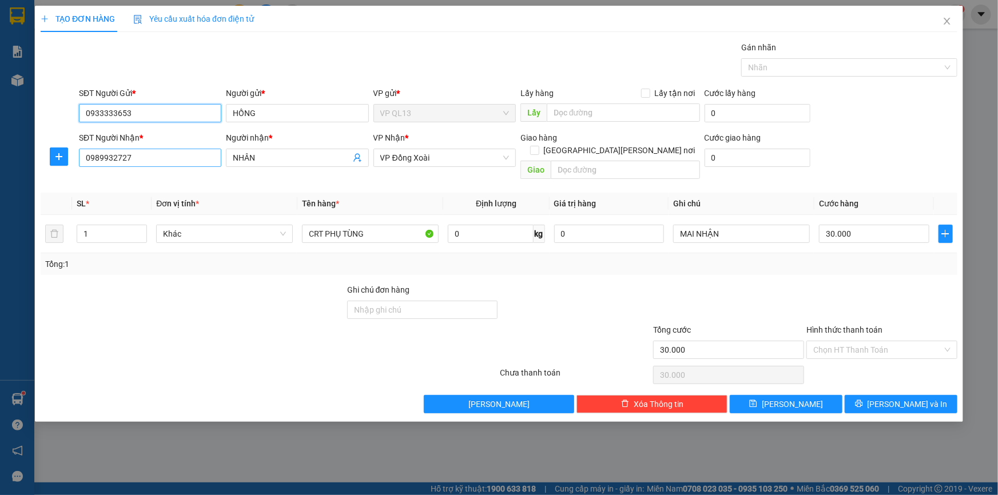
type input "0933333653"
click at [170, 158] on input "0989932727" at bounding box center [150, 158] width 142 height 18
type input "0083"
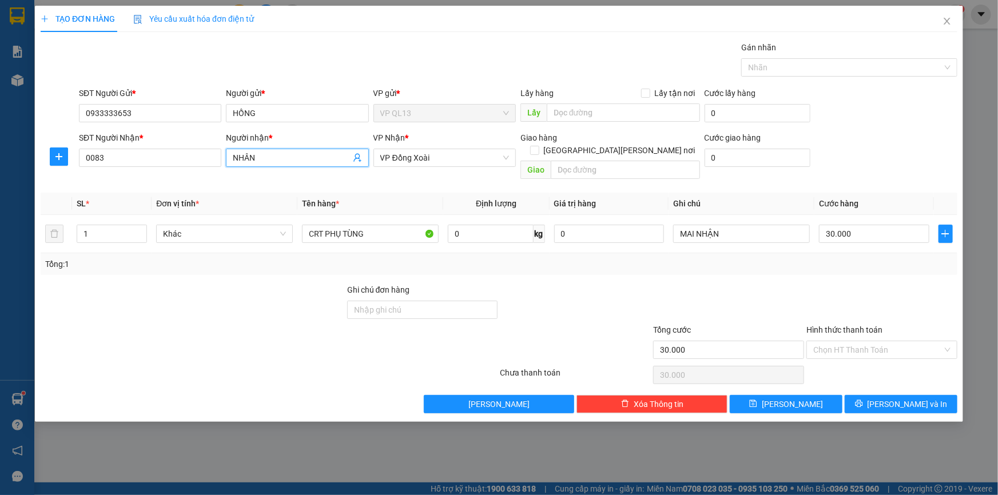
click at [291, 153] on input "NHÂN" at bounding box center [291, 158] width 117 height 13
click at [159, 163] on input "0083" at bounding box center [150, 158] width 142 height 18
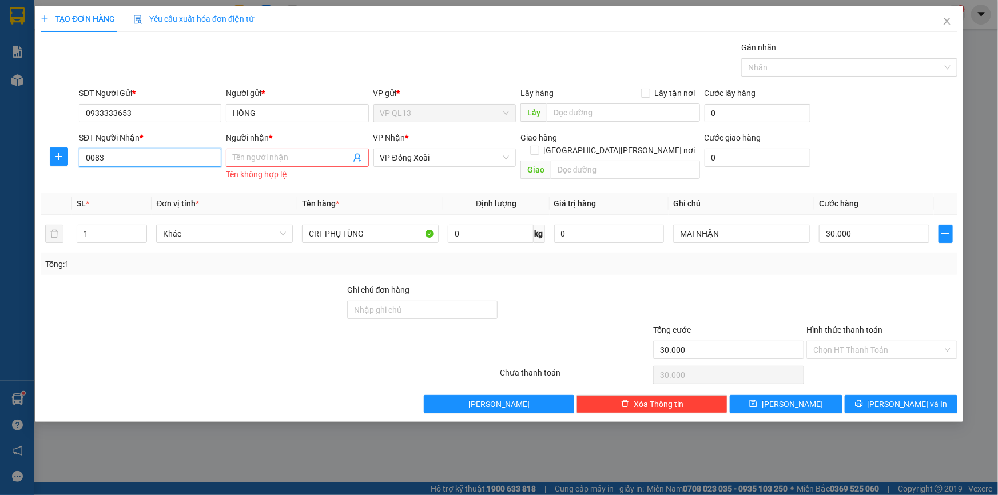
click at [159, 163] on input "0083" at bounding box center [150, 158] width 142 height 18
click at [129, 157] on input "0383" at bounding box center [150, 158] width 142 height 18
click at [296, 158] on input "Người nhận *" at bounding box center [291, 158] width 117 height 13
click at [140, 150] on input "0383779308" at bounding box center [150, 158] width 142 height 18
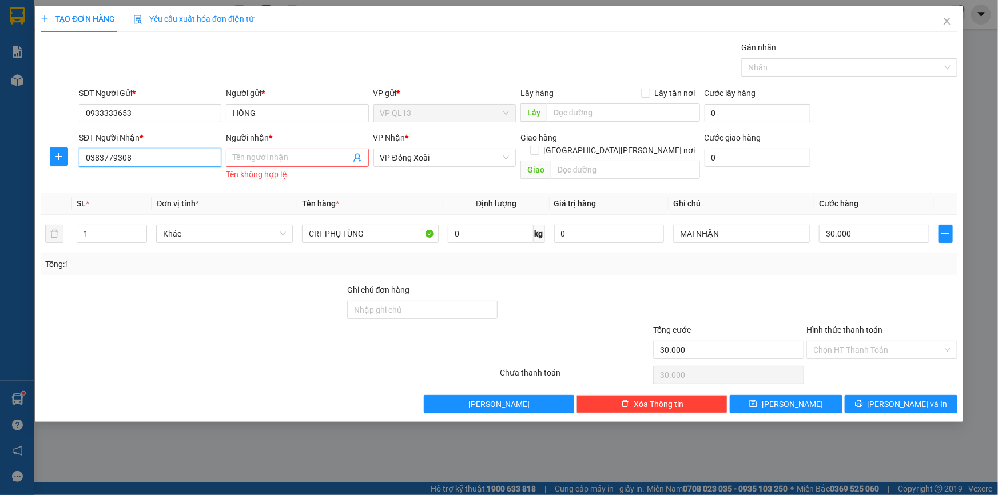
click at [140, 150] on input "0383779308" at bounding box center [150, 158] width 142 height 18
type input "0"
type input "0902779308"
click at [119, 181] on div "0902779308 - [PERSON_NAME]" at bounding box center [150, 180] width 129 height 13
type input "MẠNH"
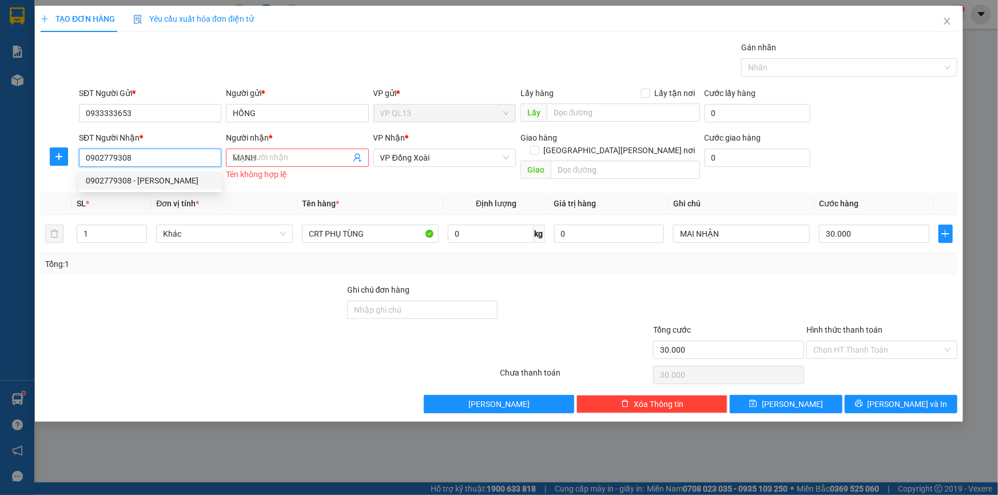
type input "160.000"
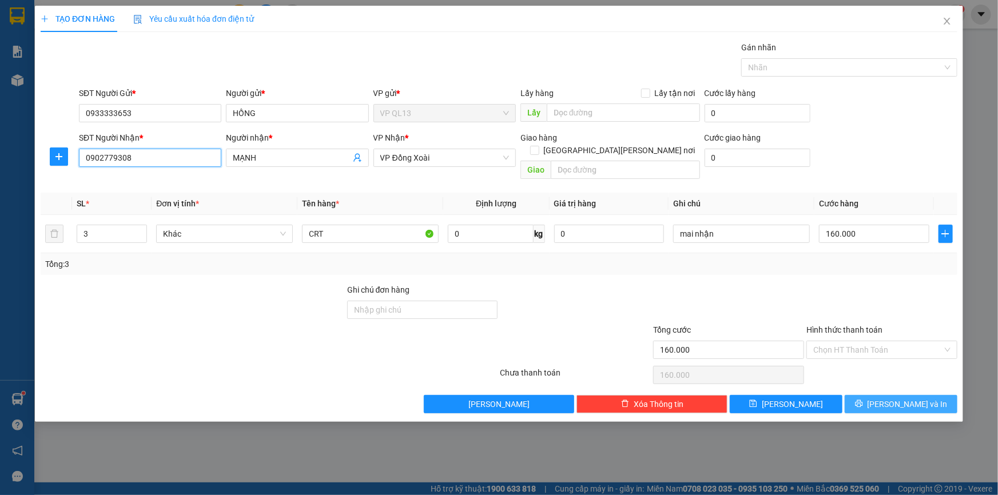
type input "0902779308"
click at [905, 398] on span "[PERSON_NAME] và In" at bounding box center [908, 404] width 80 height 13
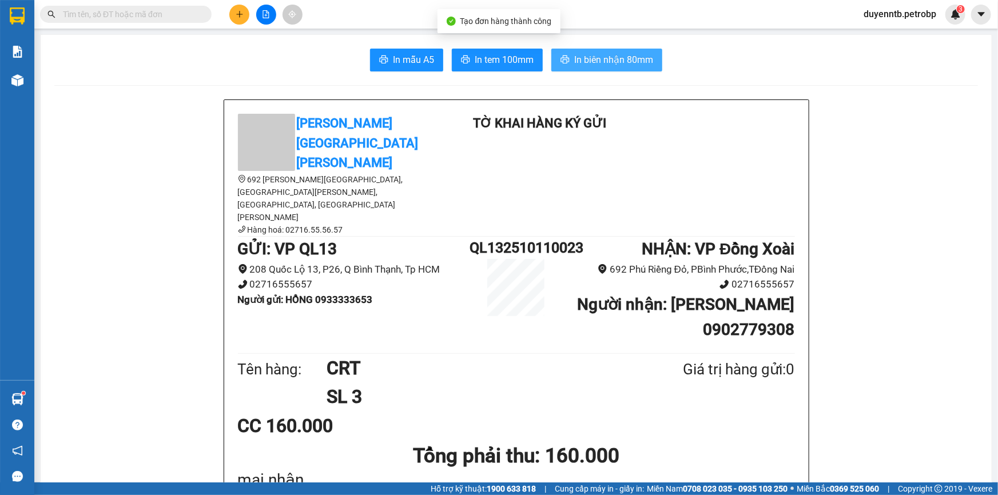
click at [603, 61] on span "In biên nhận 80mm" at bounding box center [613, 60] width 79 height 14
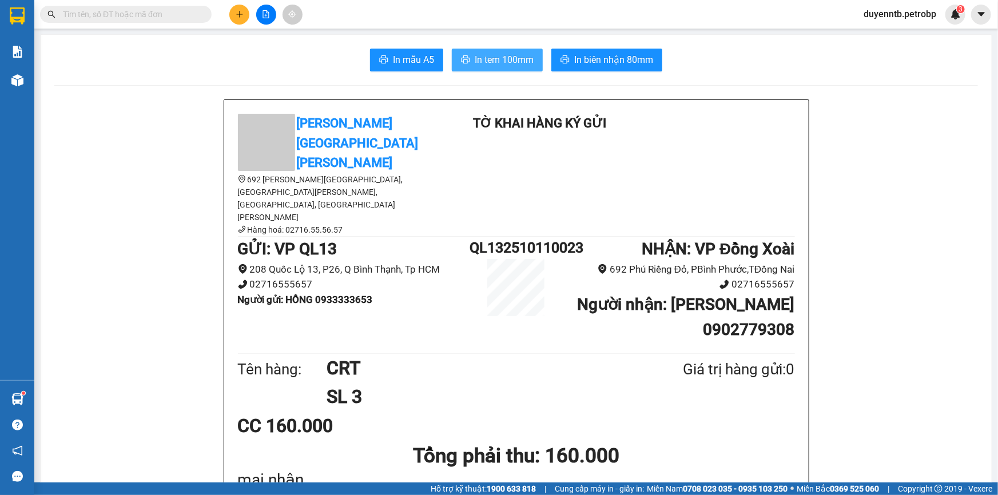
click at [506, 51] on button "In tem 100mm" at bounding box center [497, 60] width 91 height 23
click at [489, 65] on span "In tem 100mm" at bounding box center [504, 60] width 59 height 14
click at [524, 58] on span "In tem 100mm" at bounding box center [504, 60] width 59 height 14
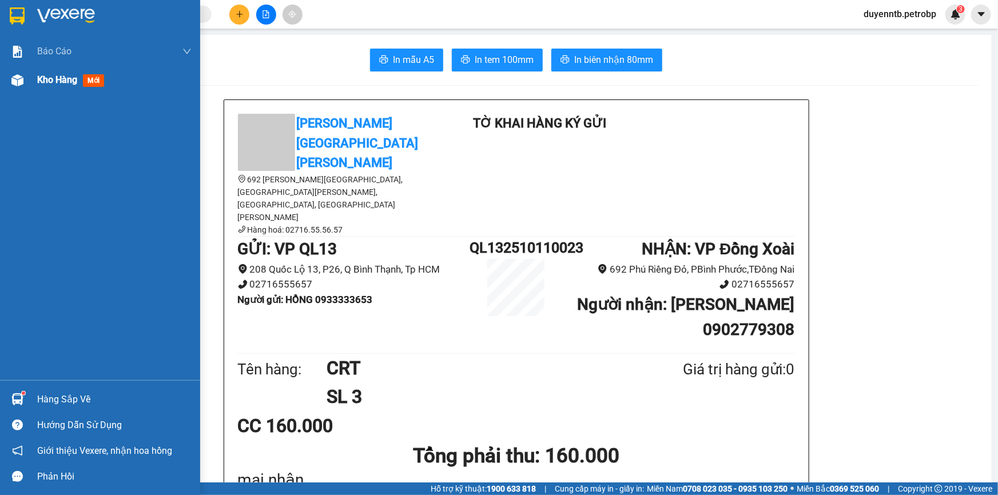
click at [50, 85] on span "Kho hàng" at bounding box center [57, 79] width 40 height 11
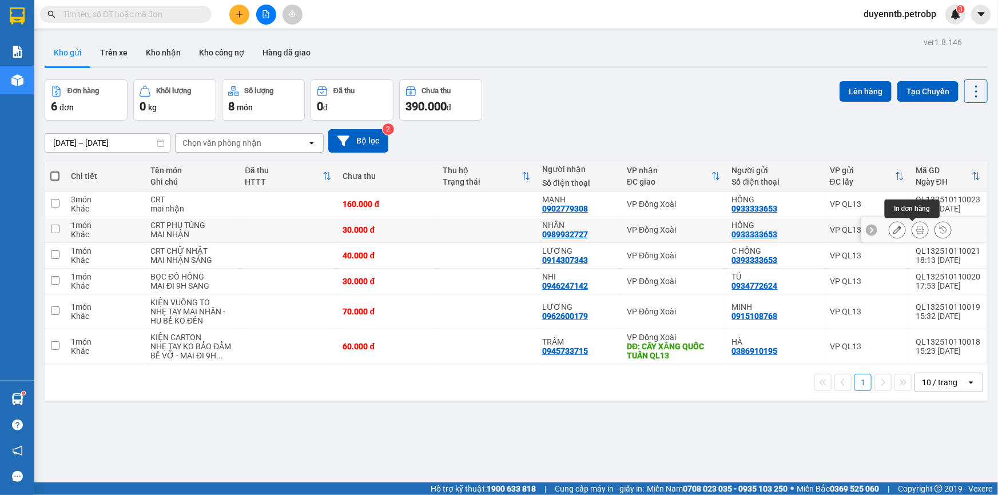
click at [917, 234] on button at bounding box center [920, 230] width 16 height 20
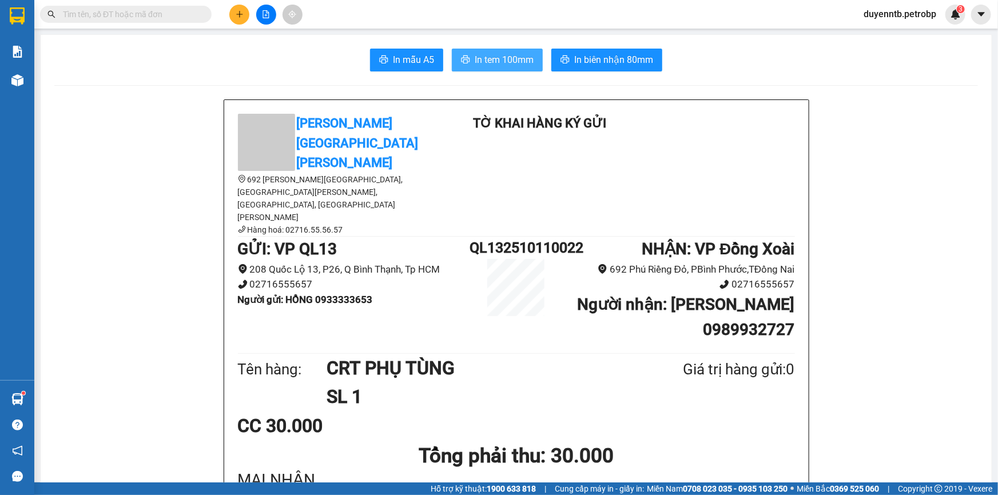
click at [506, 61] on span "In tem 100mm" at bounding box center [504, 60] width 59 height 14
click at [514, 63] on span "In tem 100mm" at bounding box center [504, 60] width 59 height 14
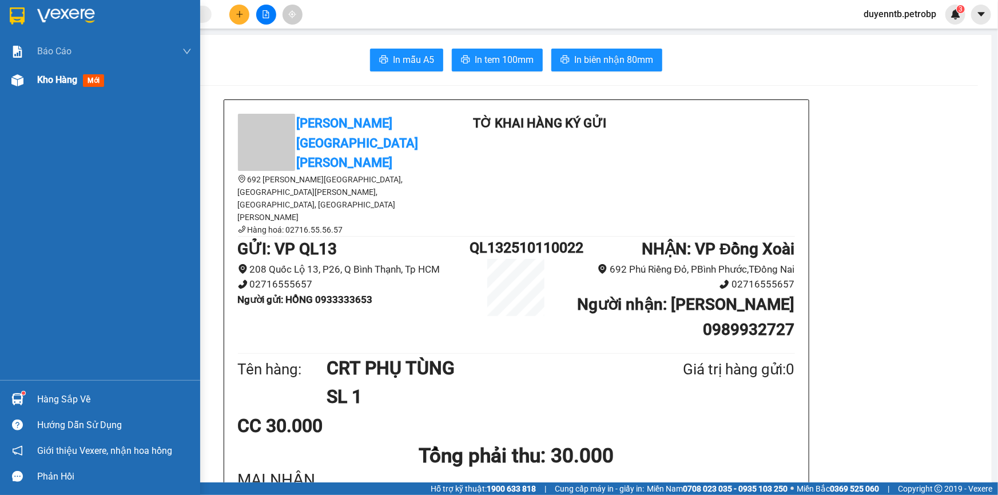
click at [63, 88] on div "Kho hàng mới" at bounding box center [114, 80] width 154 height 29
